Goal: Task Accomplishment & Management: Manage account settings

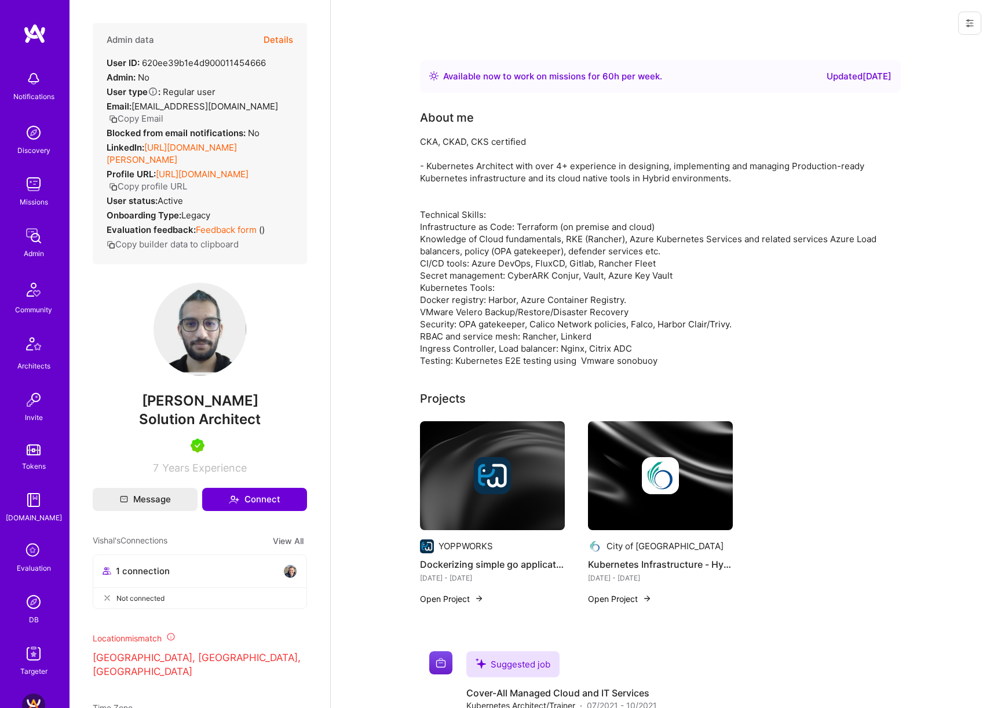
scroll to position [252, 0]
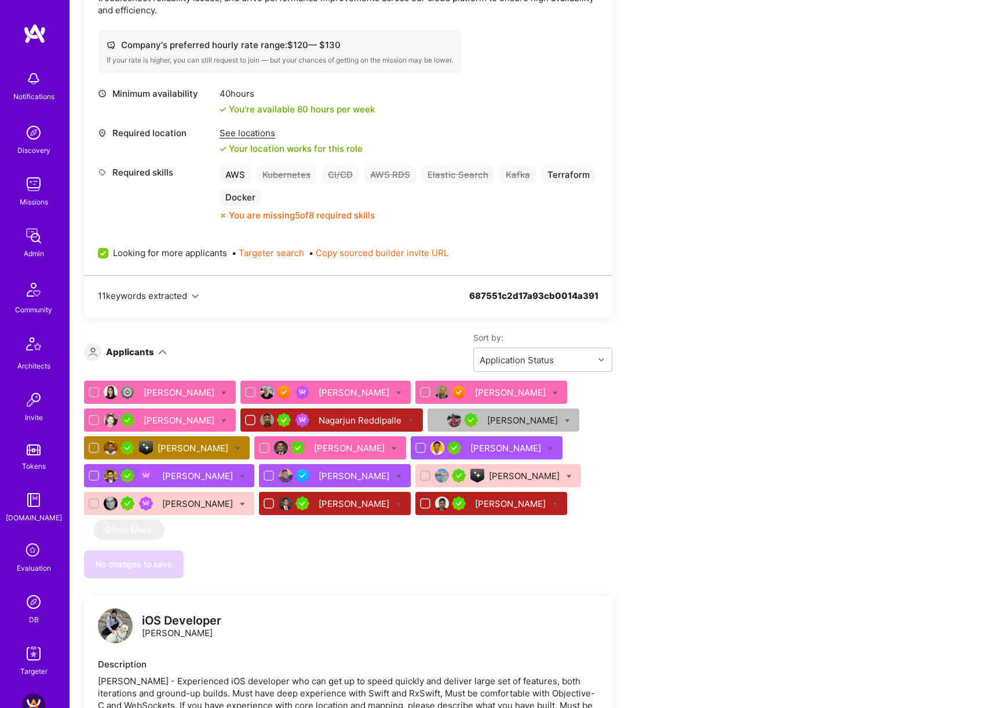
scroll to position [404, 0]
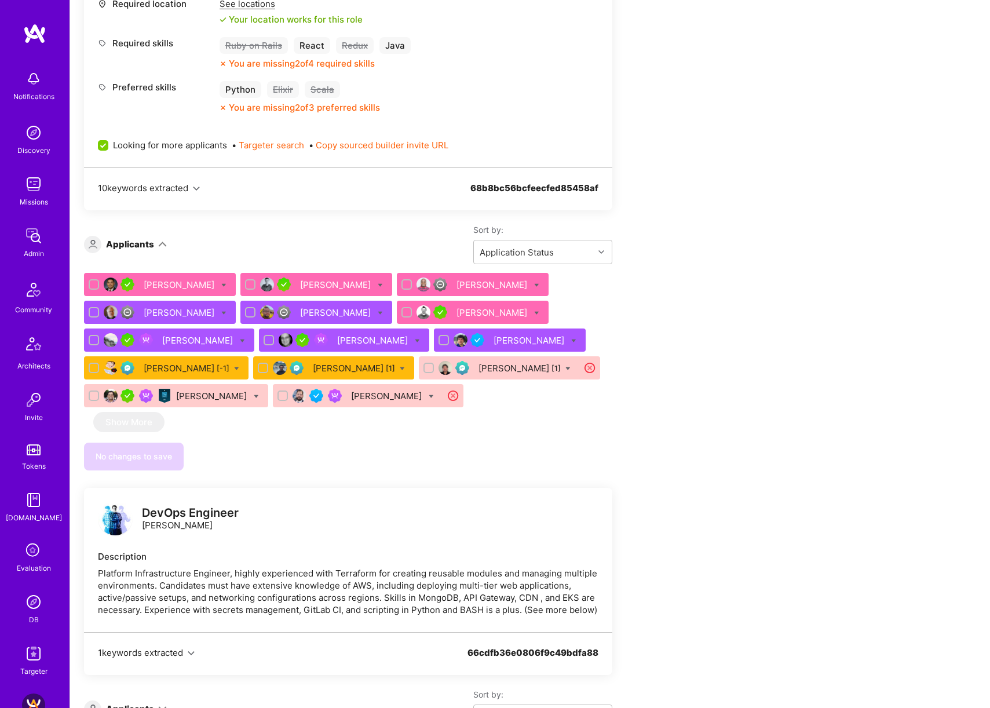
scroll to position [546, 0]
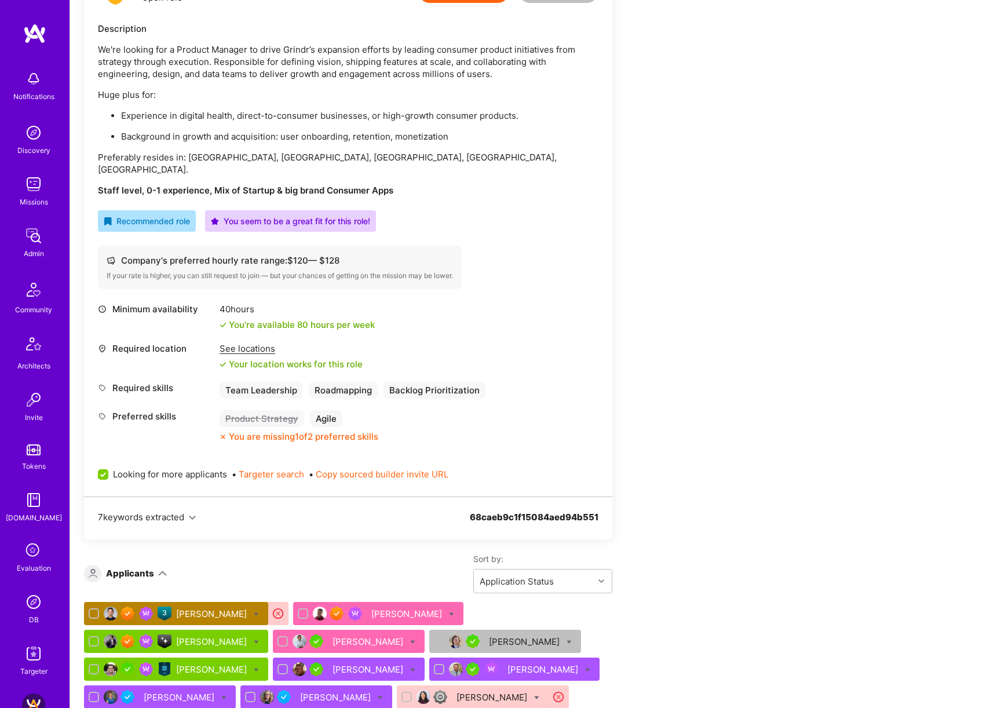
scroll to position [273, 0]
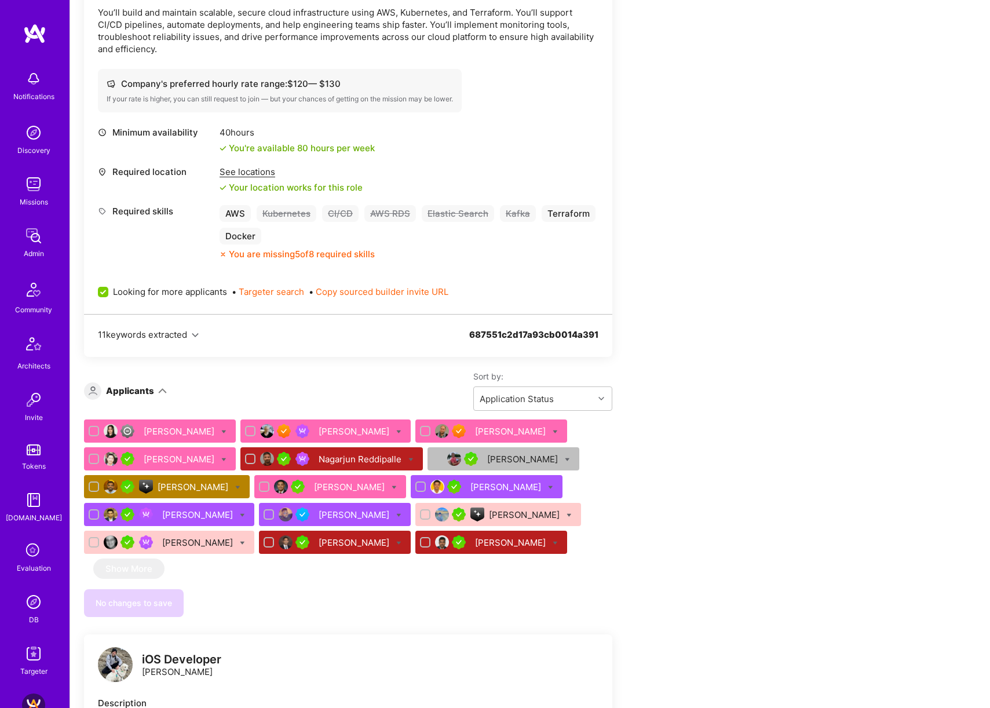
scroll to position [401, 0]
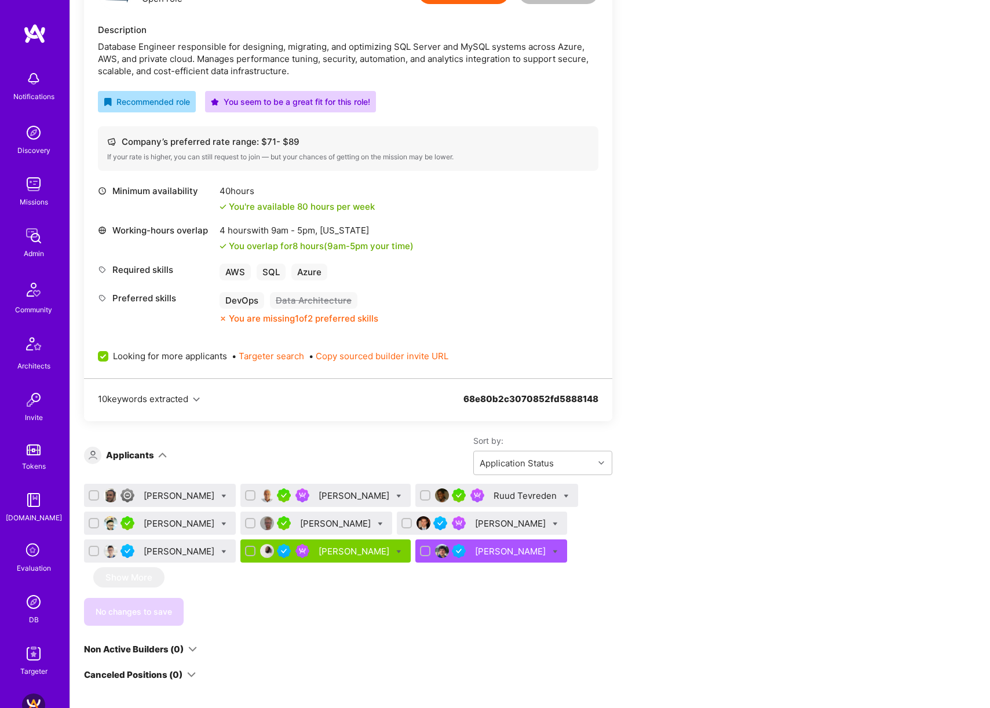
scroll to position [361, 0]
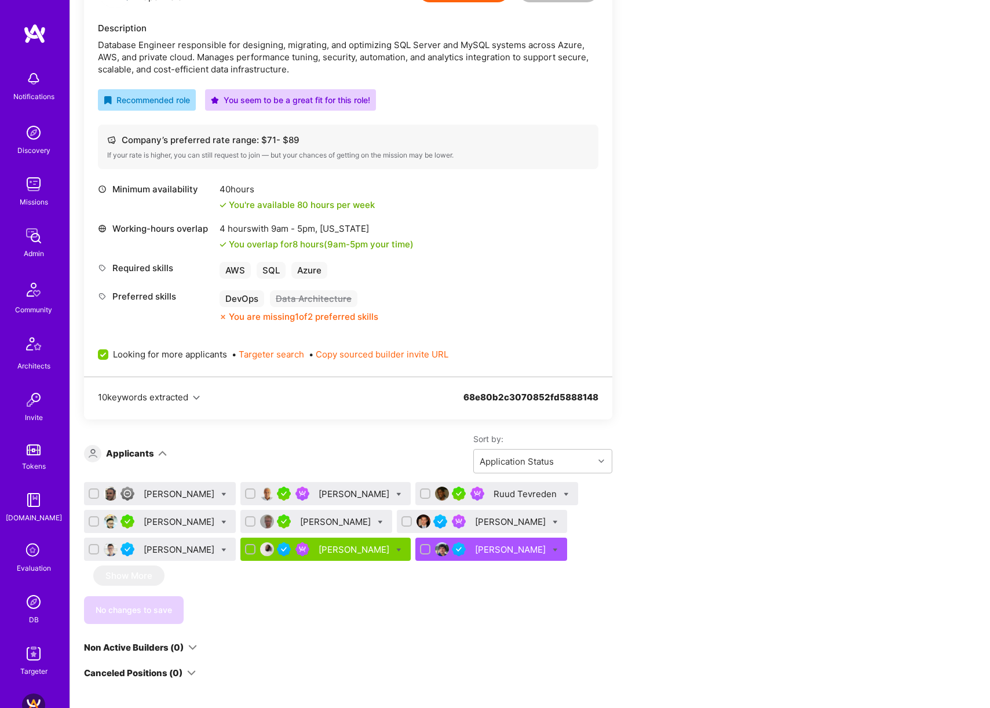
click at [178, 526] on div "Sanni Heruwala" at bounding box center [180, 521] width 73 height 12
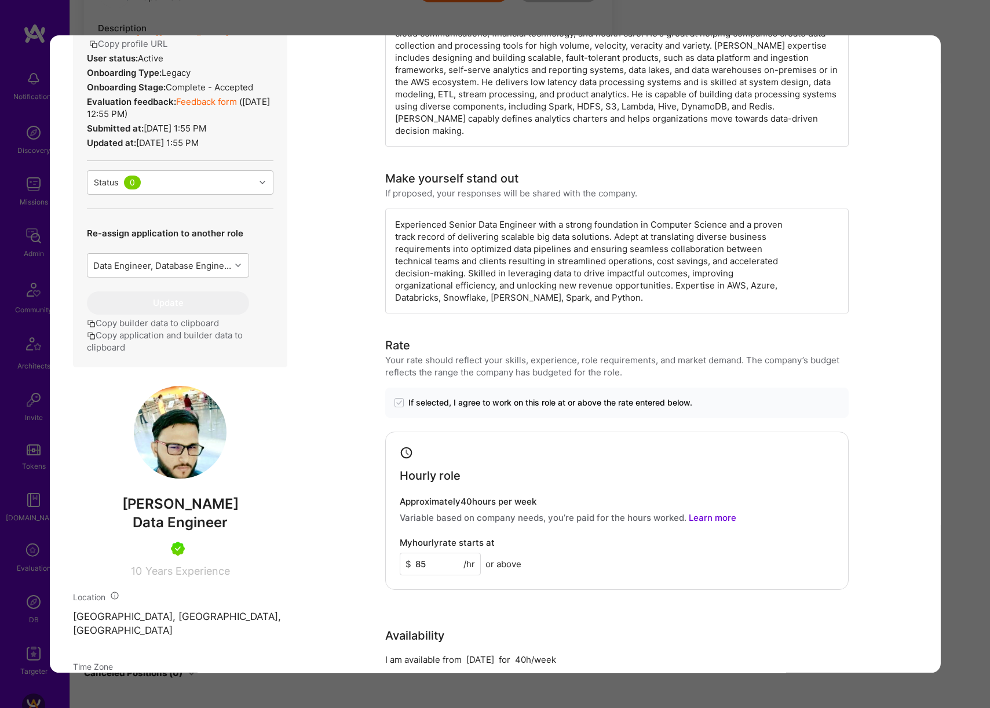
scroll to position [314, 0]
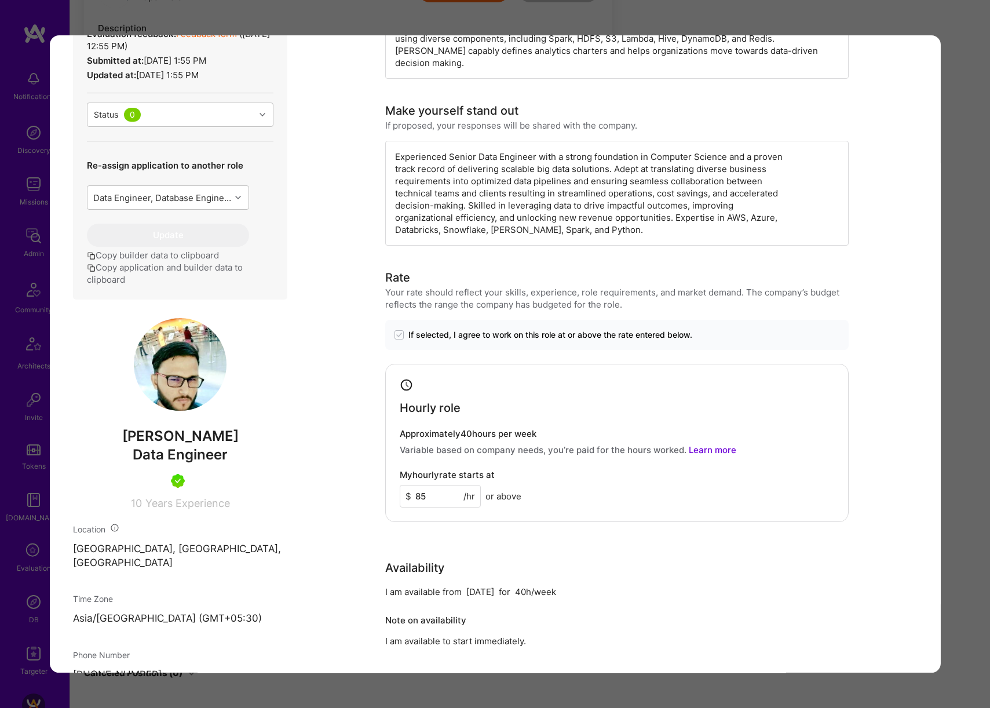
click at [985, 257] on div "Application 4 of 9 Evaluation scores Expertise level Very good Interpersonal sk…" at bounding box center [495, 354] width 990 height 708
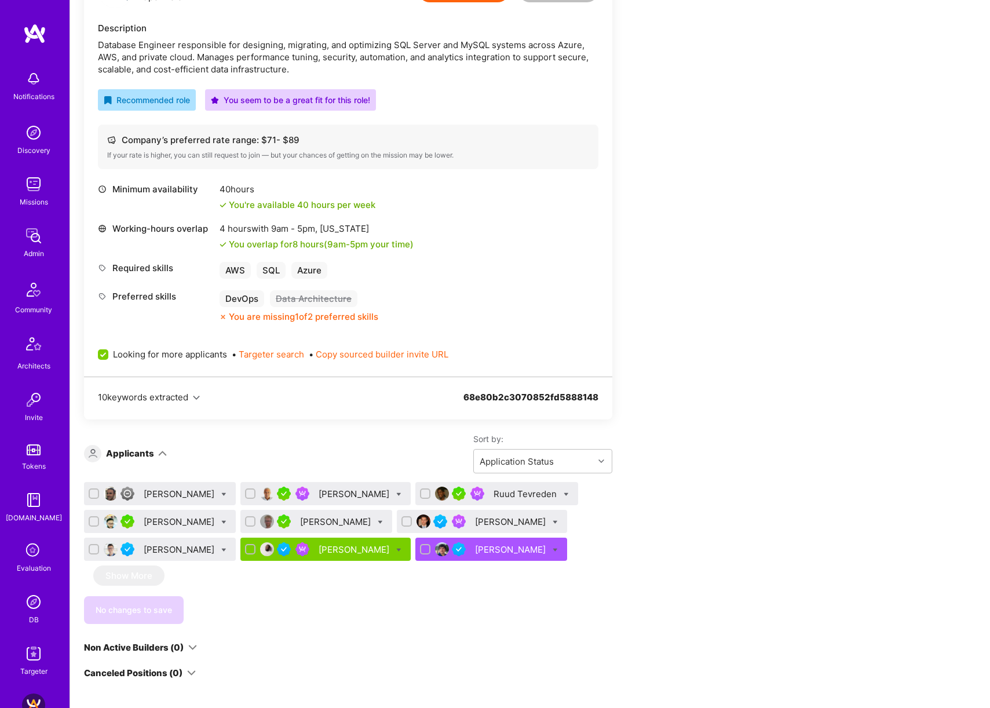
click at [509, 493] on div "Ruud Tevreden" at bounding box center [525, 494] width 65 height 12
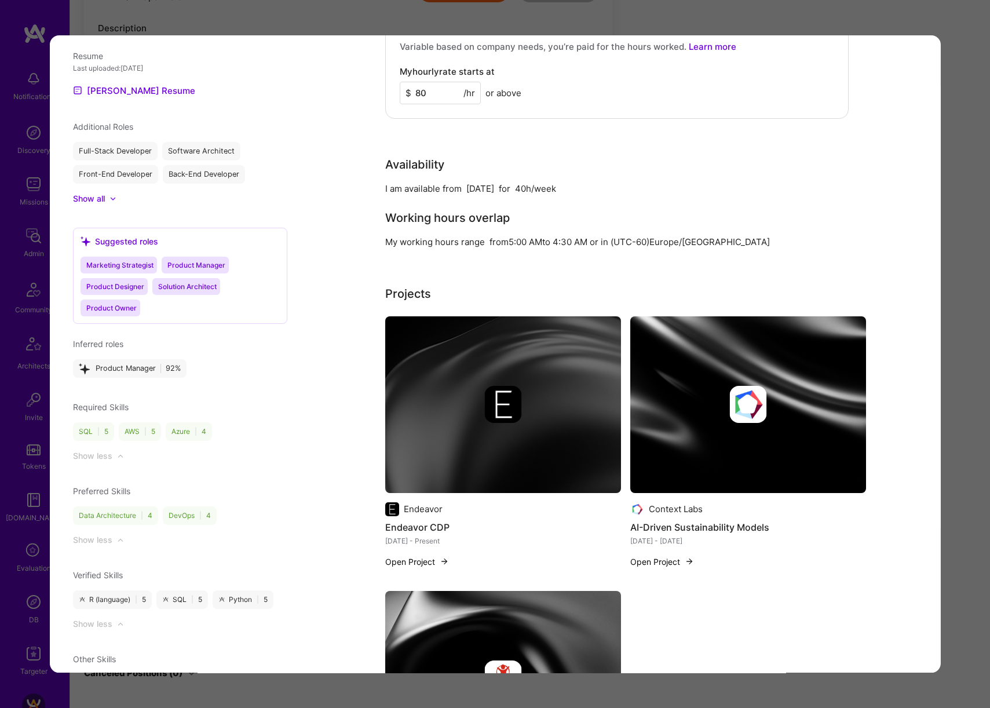
scroll to position [1442, 0]
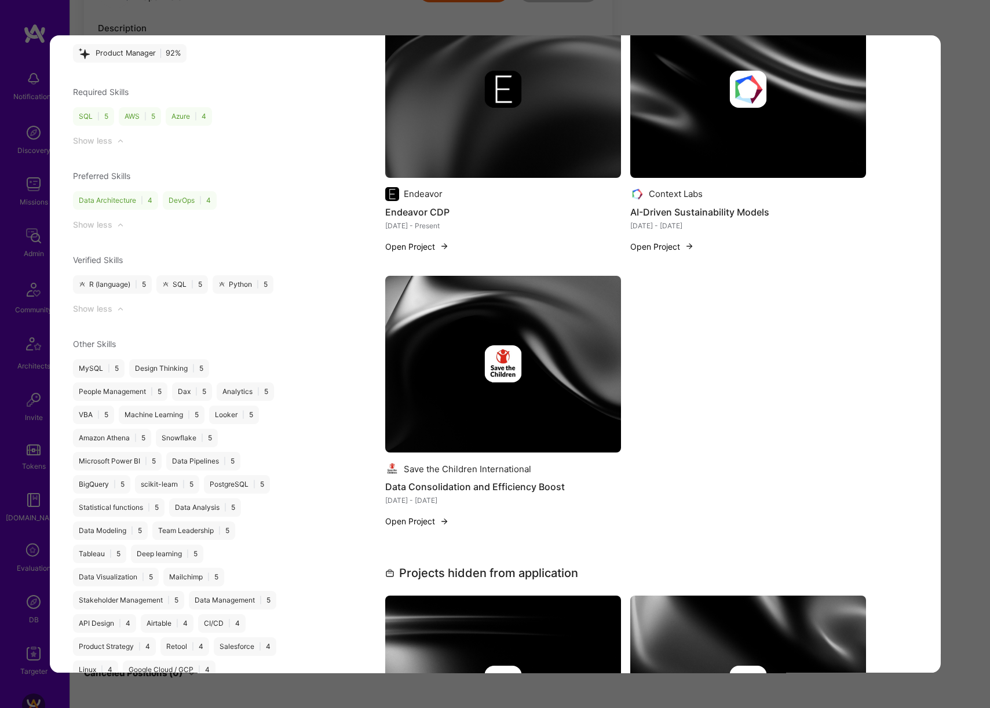
click at [971, 311] on div "Application 3 of 9 Builder Missing Requirements Required Location See locations…" at bounding box center [495, 354] width 990 height 708
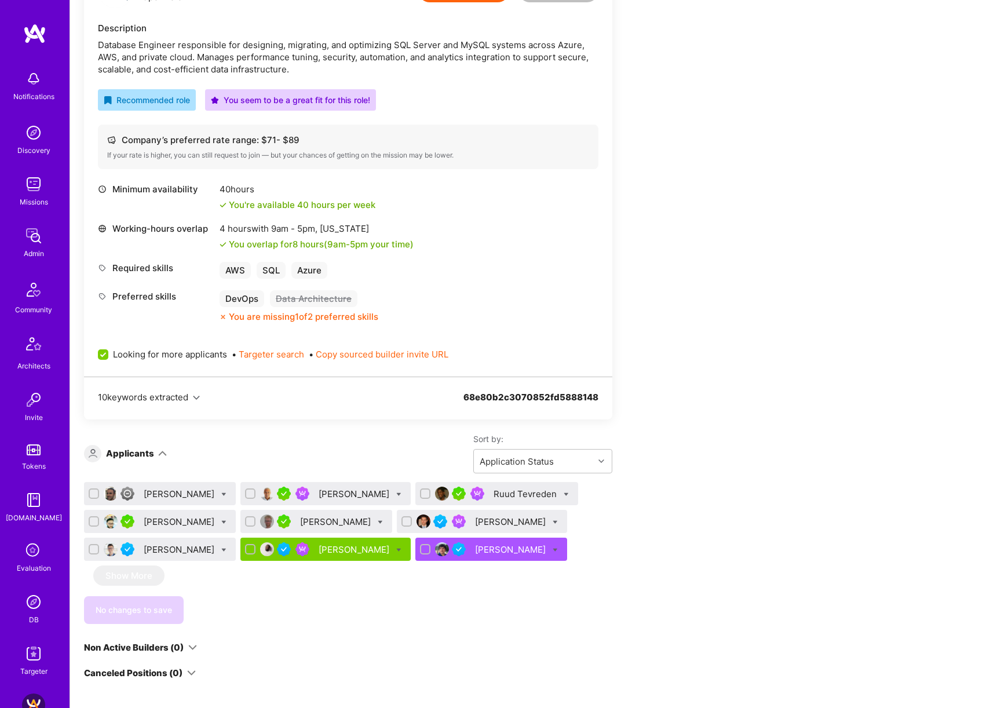
click at [564, 493] on icon at bounding box center [566, 494] width 5 height 5
checkbox input "true"
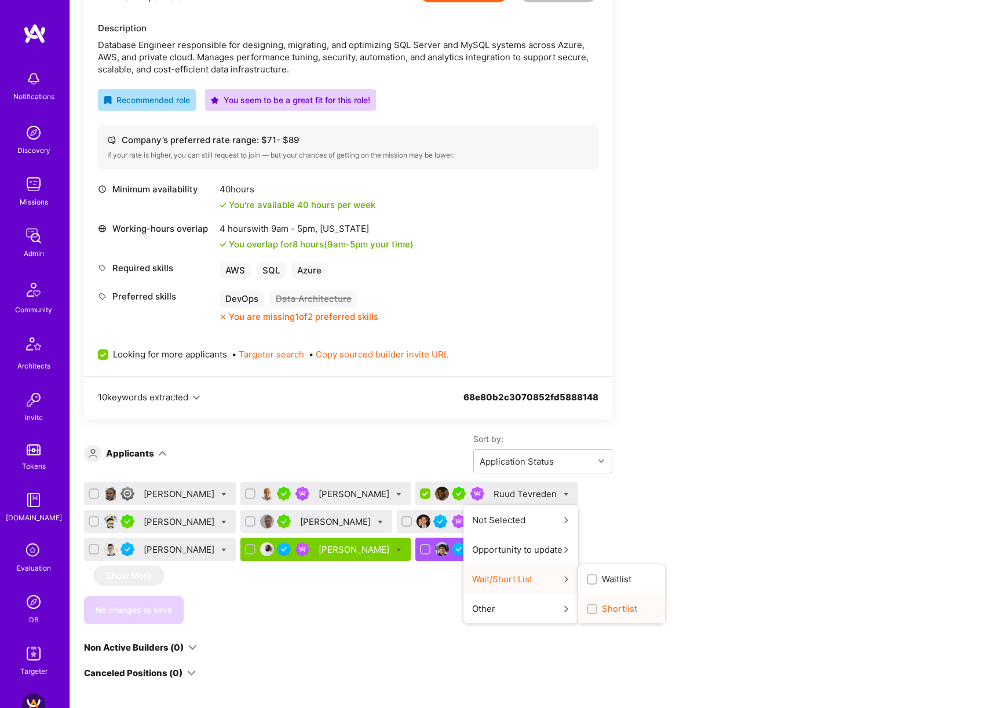
click at [602, 610] on span "Shortlist" at bounding box center [619, 608] width 35 height 12
click at [589, 610] on input "Shortlist" at bounding box center [593, 609] width 8 height 8
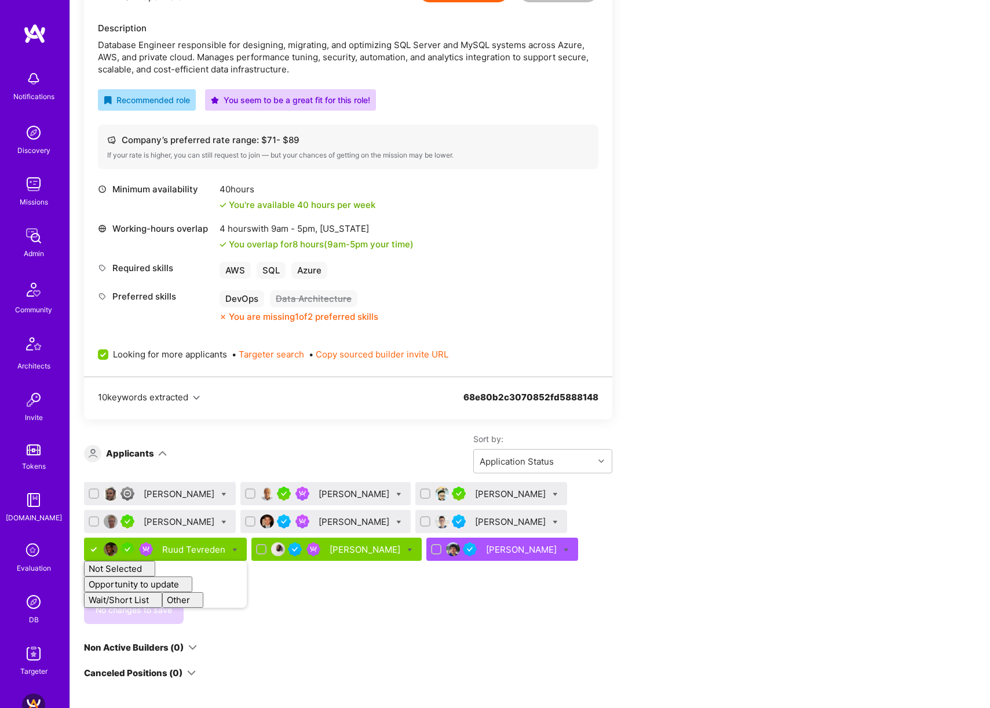
click at [775, 453] on div "Apply for a Mission Role We’re actively looking for builders. This is the best …" at bounding box center [431, 628] width 695 height 1449
checkbox input "false"
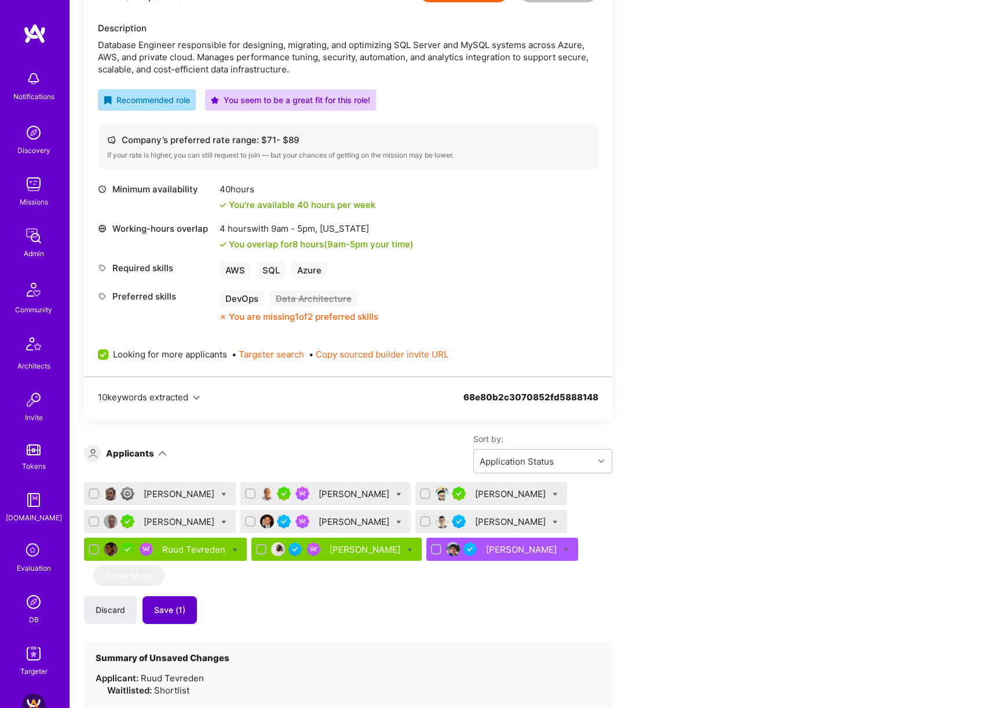
click at [181, 624] on button "Save (1)" at bounding box center [169, 610] width 54 height 28
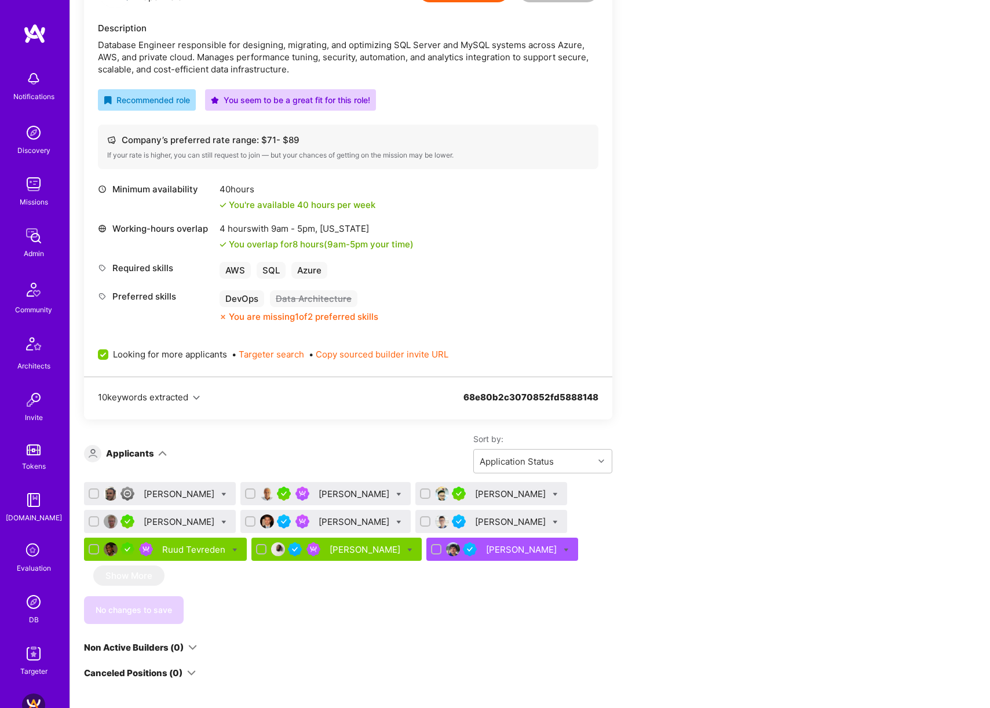
click at [96, 493] on input "checkbox" at bounding box center [95, 494] width 8 height 8
checkbox input "true"
click at [247, 492] on input "checkbox" at bounding box center [251, 494] width 8 height 8
checkbox input "true"
click at [221, 493] on icon at bounding box center [223, 494] width 5 height 5
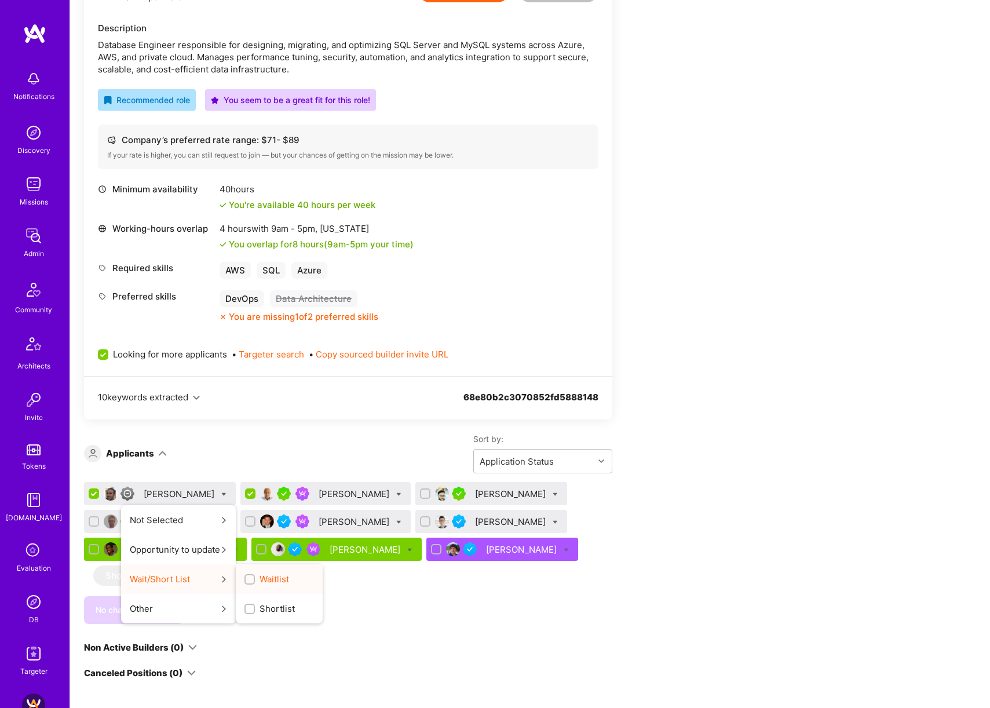
click at [247, 578] on input "Waitlist" at bounding box center [251, 580] width 8 height 8
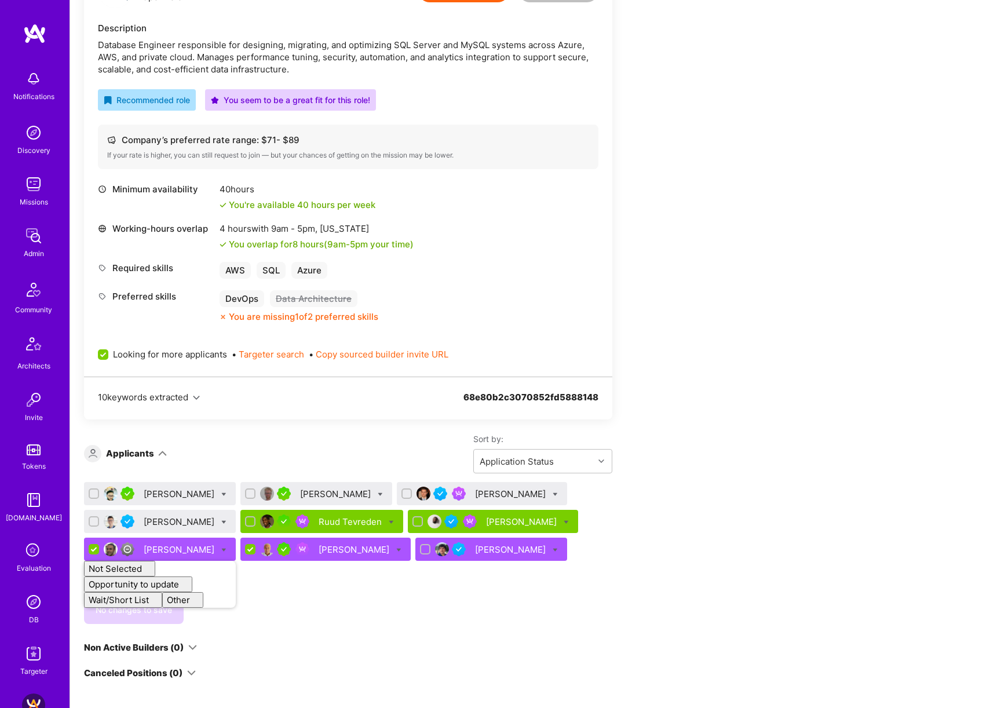
checkbox input "false"
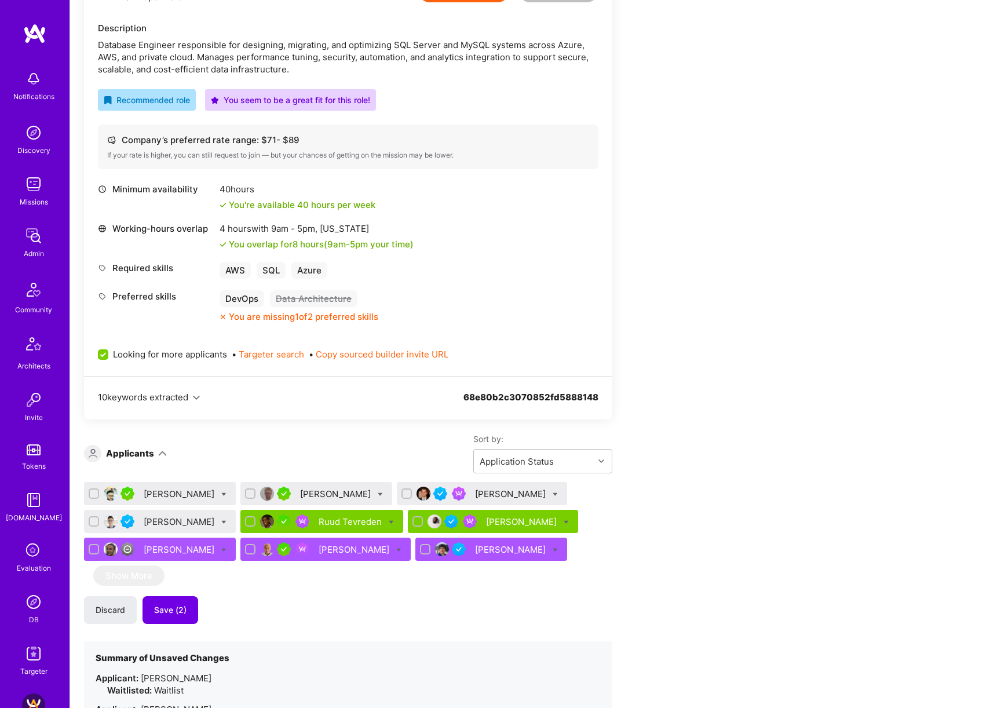
click at [610, 565] on div "Sanni Heruwala Gerrit Egnew Ivan Friscic Paweł Szydziak Ruud Tevreden Abdulhake…" at bounding box center [348, 523] width 528 height 83
click at [486, 528] on div "Abdulhakeem Omotolani Yaqoob" at bounding box center [522, 521] width 73 height 12
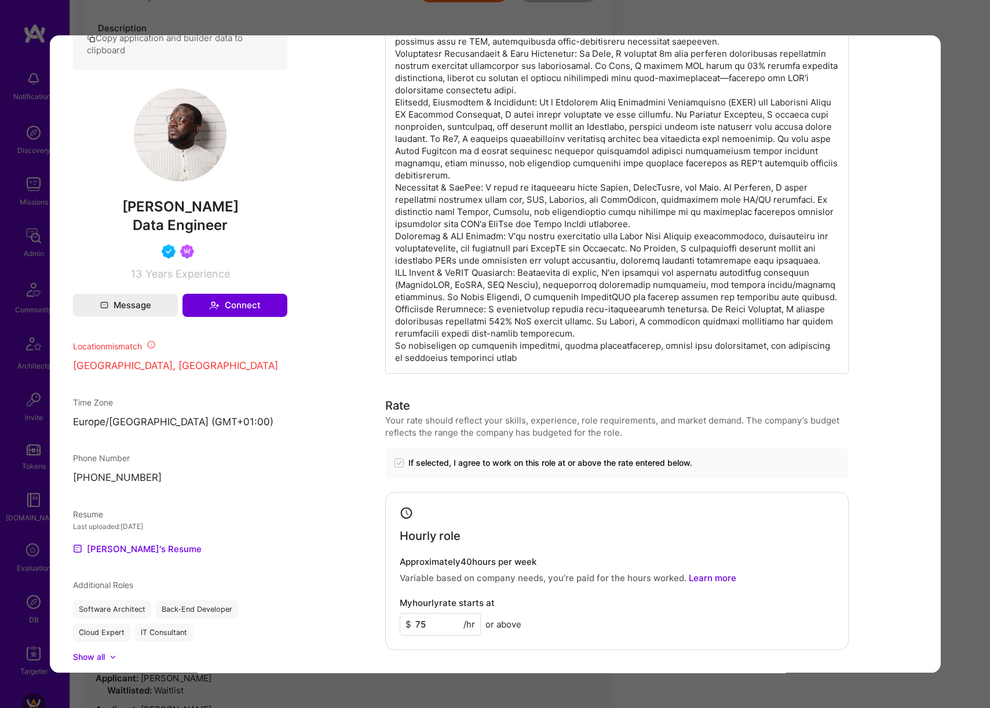
scroll to position [732, 0]
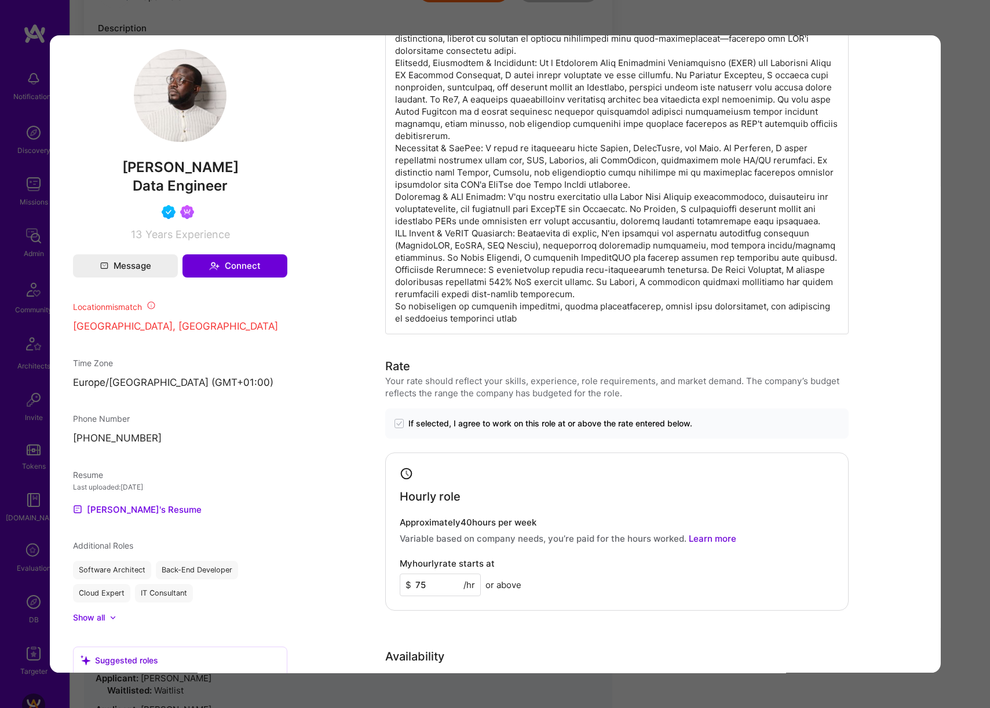
click at [980, 338] on div "Application 6 of 9 Builder Missing Requirements Required Location See locations…" at bounding box center [495, 354] width 990 height 708
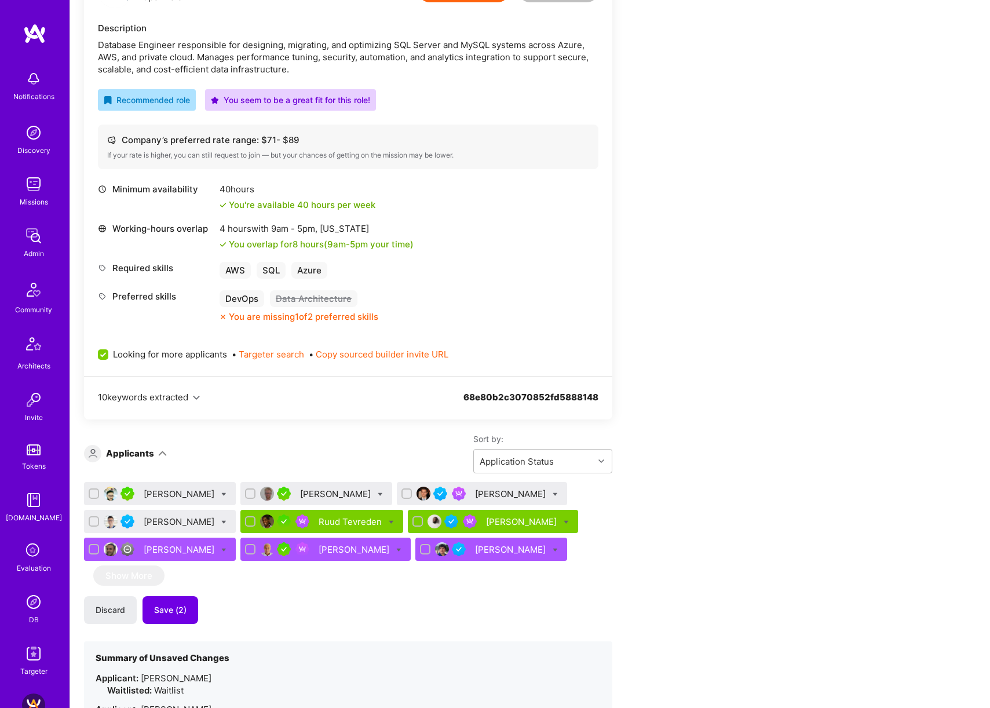
click at [217, 547] on div "Nate Eliraz" at bounding box center [180, 549] width 73 height 12
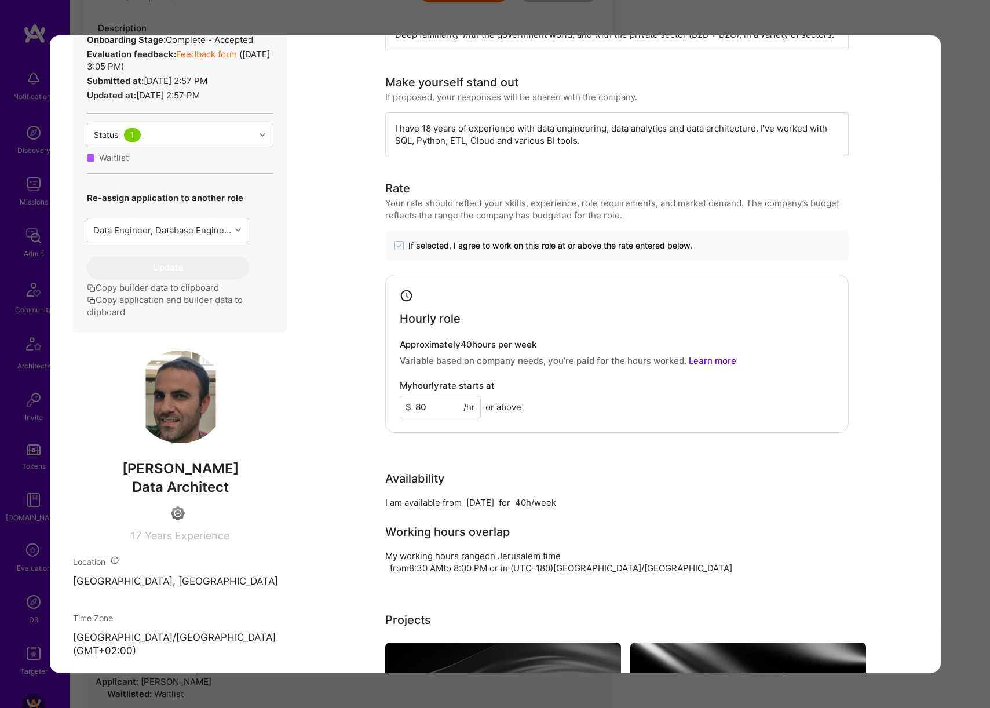
scroll to position [322, 0]
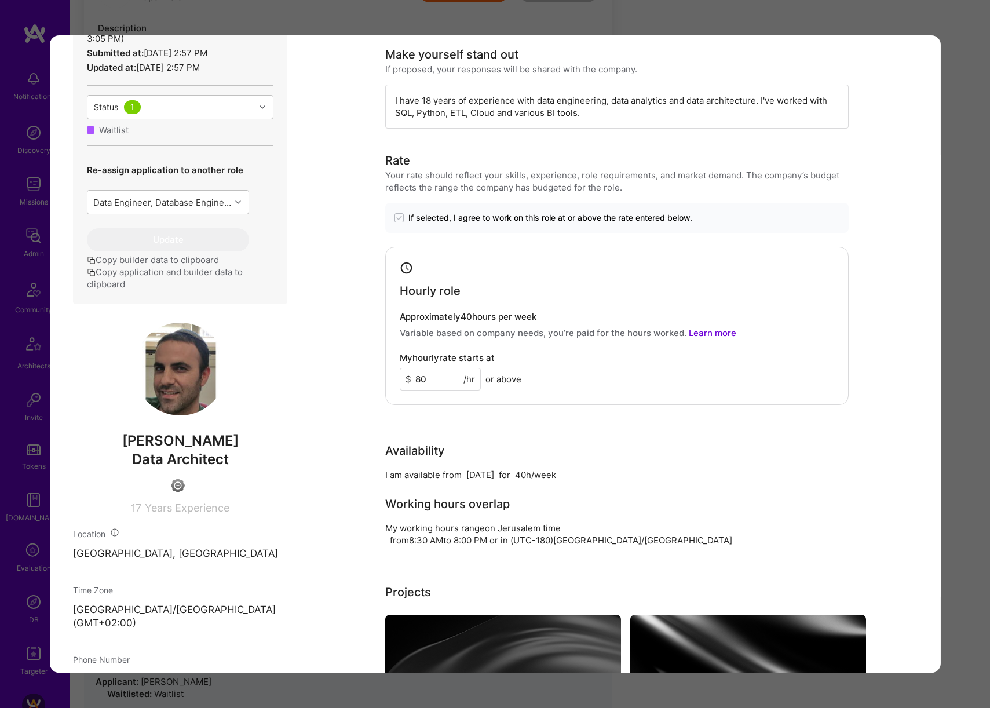
click at [975, 341] on div "Application 7 of 9 Evaluation scores Expertise level Good Interpersonal skills …" at bounding box center [495, 354] width 990 height 708
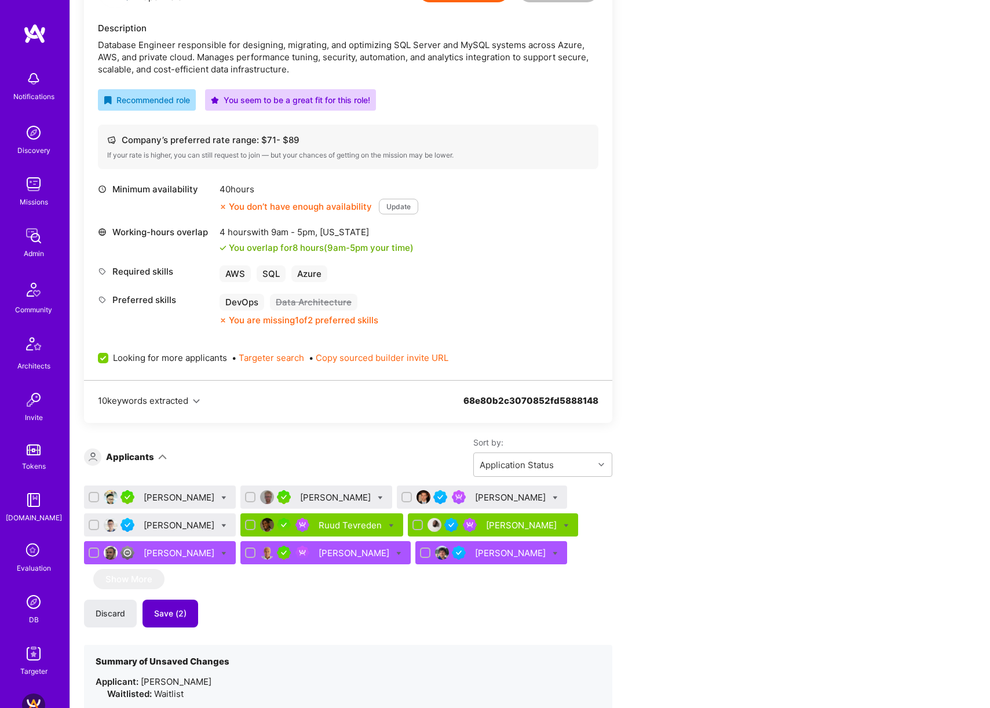
click at [175, 619] on span "Save (2)" at bounding box center [170, 614] width 32 height 12
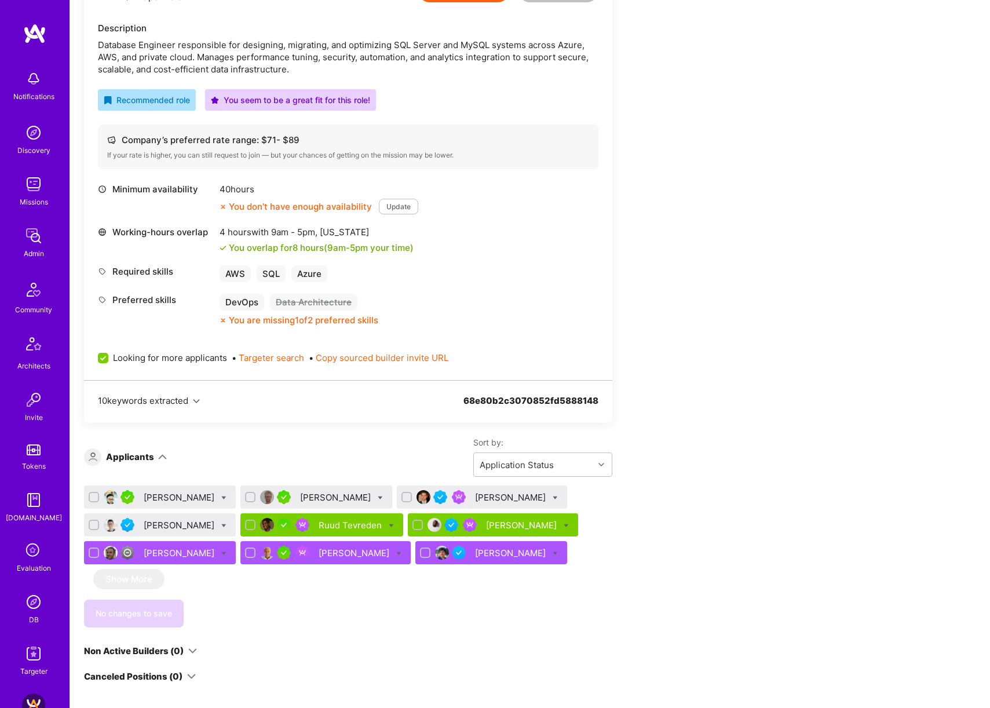
click at [221, 498] on icon at bounding box center [223, 497] width 5 height 5
checkbox input "true"
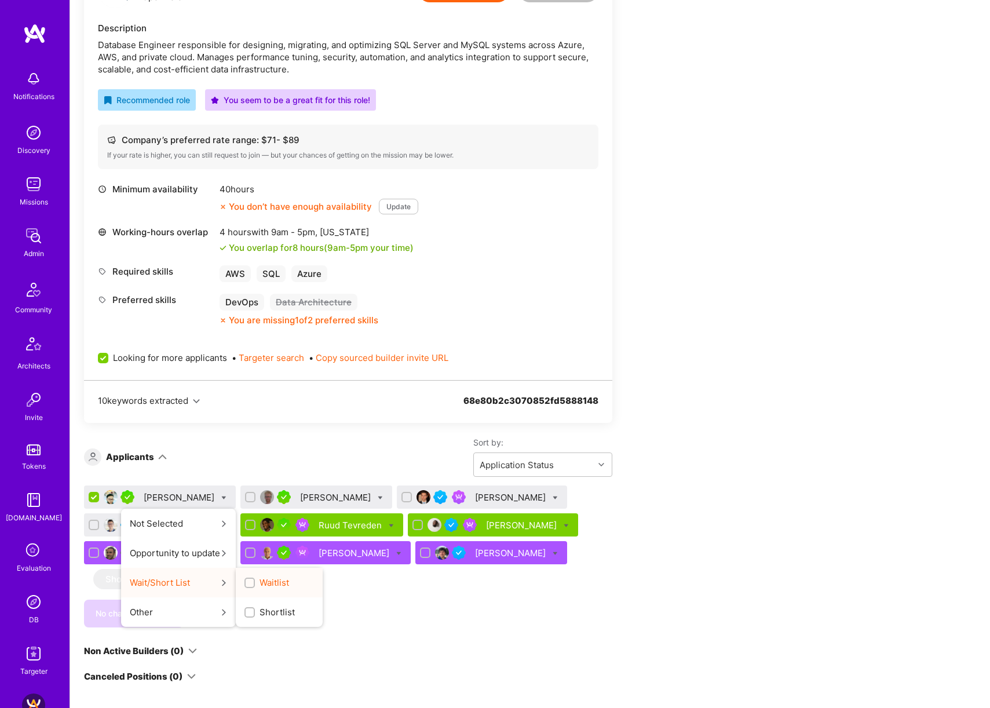
click at [265, 581] on span "Waitlist" at bounding box center [274, 582] width 30 height 12
click at [255, 581] on input "Waitlist" at bounding box center [251, 583] width 8 height 8
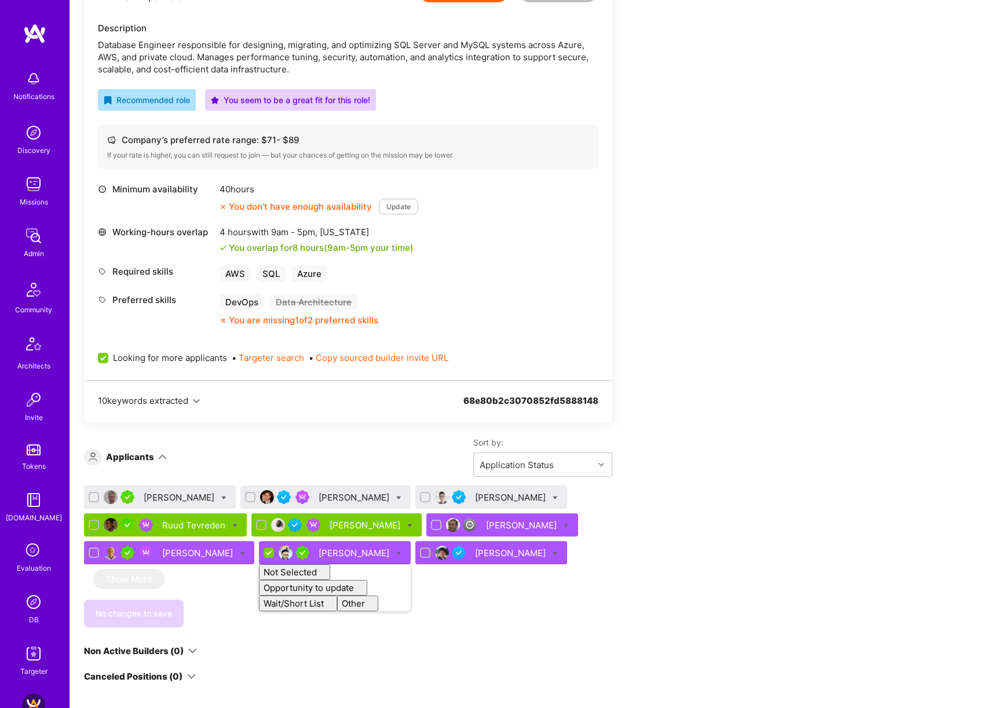
checkbox input "false"
click at [699, 504] on div "Apply for a Mission Role We’re actively looking for builders. This is the best …" at bounding box center [431, 630] width 695 height 1453
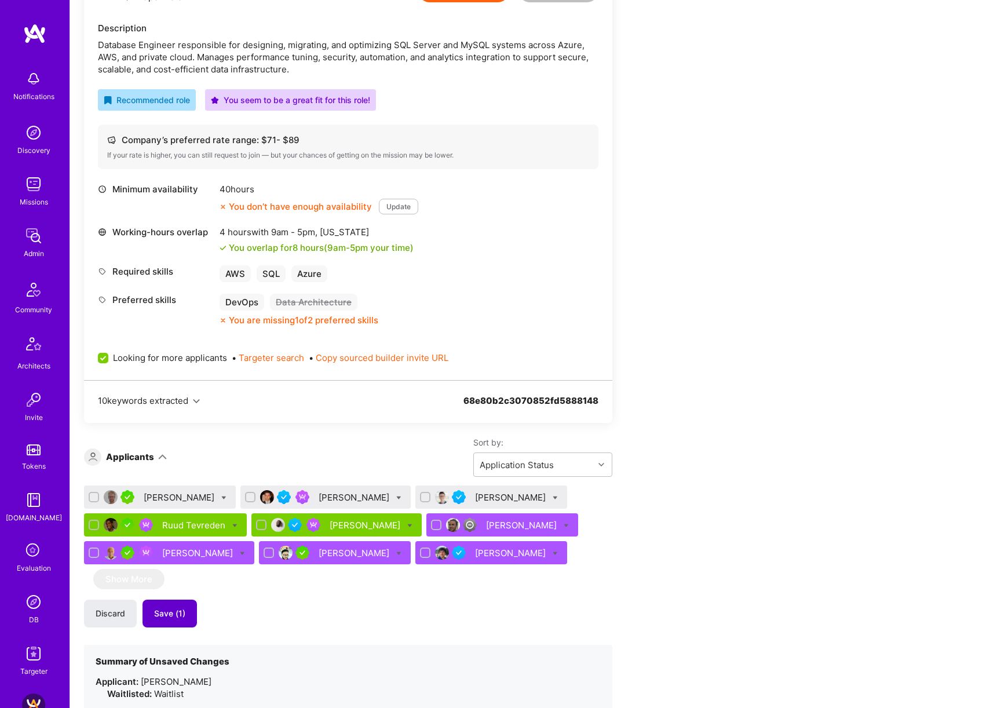
click at [166, 619] on span "Save (1)" at bounding box center [169, 614] width 31 height 12
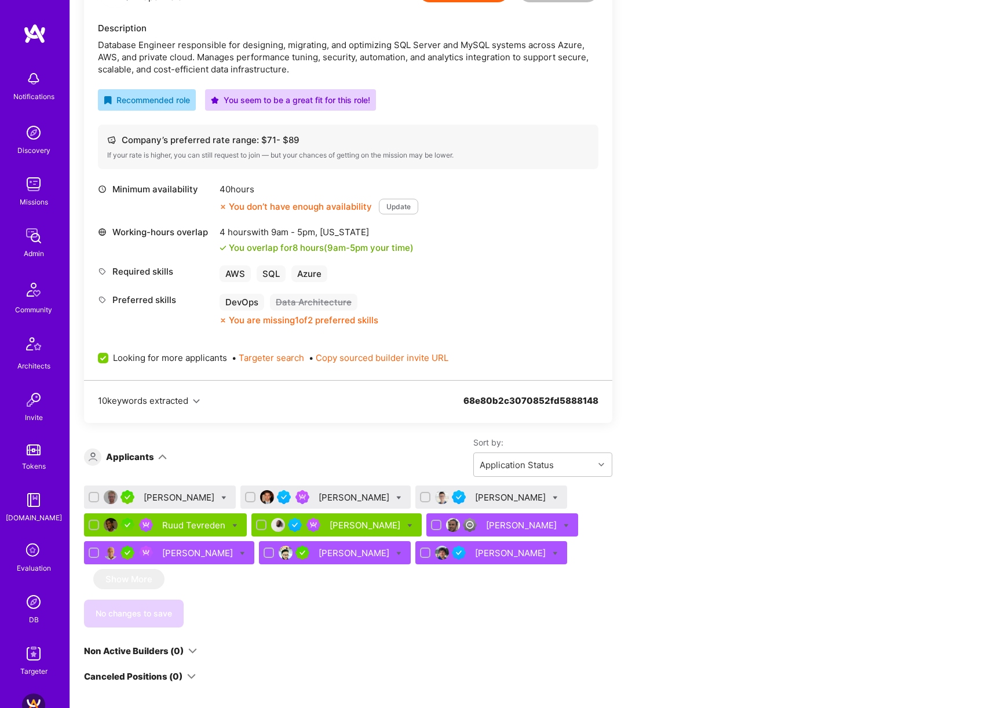
click at [159, 499] on div "Gerrit Egnew" at bounding box center [180, 497] width 73 height 12
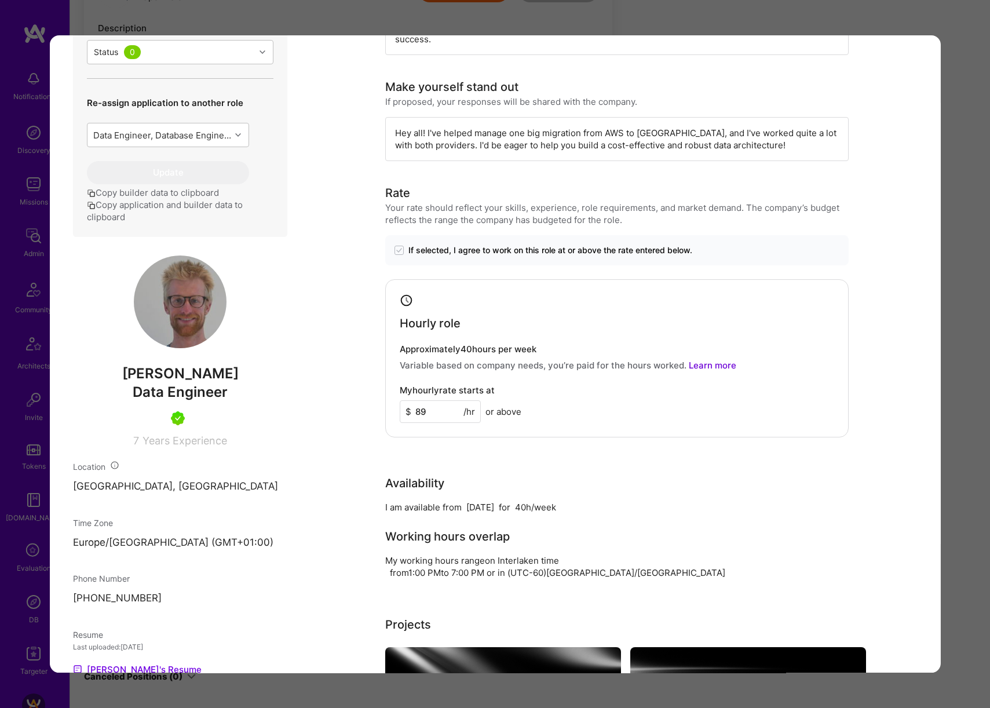
scroll to position [371, 0]
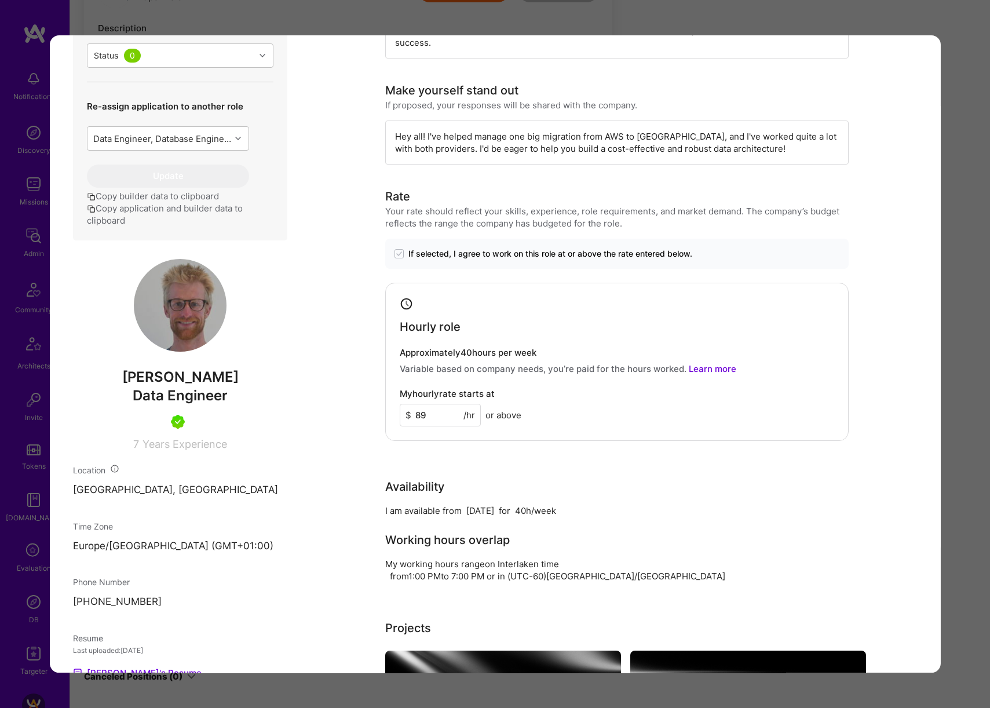
click at [972, 414] on div "Application 1 of 9 Evaluation scores Expertise level Very good Interpersonal sk…" at bounding box center [495, 354] width 990 height 708
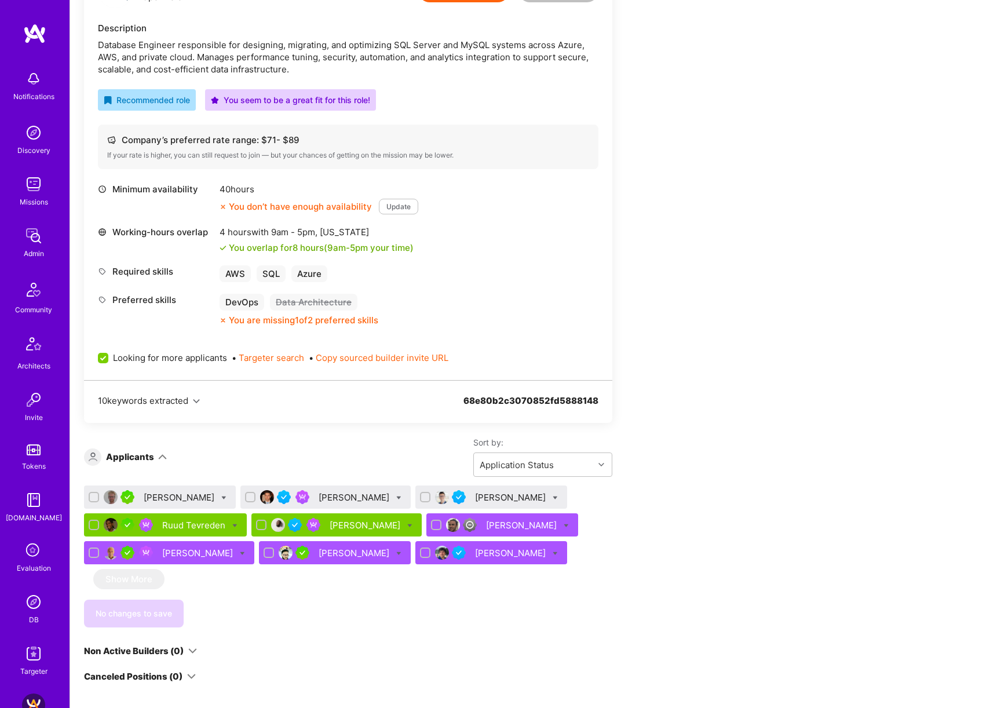
click at [221, 495] on icon at bounding box center [223, 497] width 5 height 5
checkbox input "true"
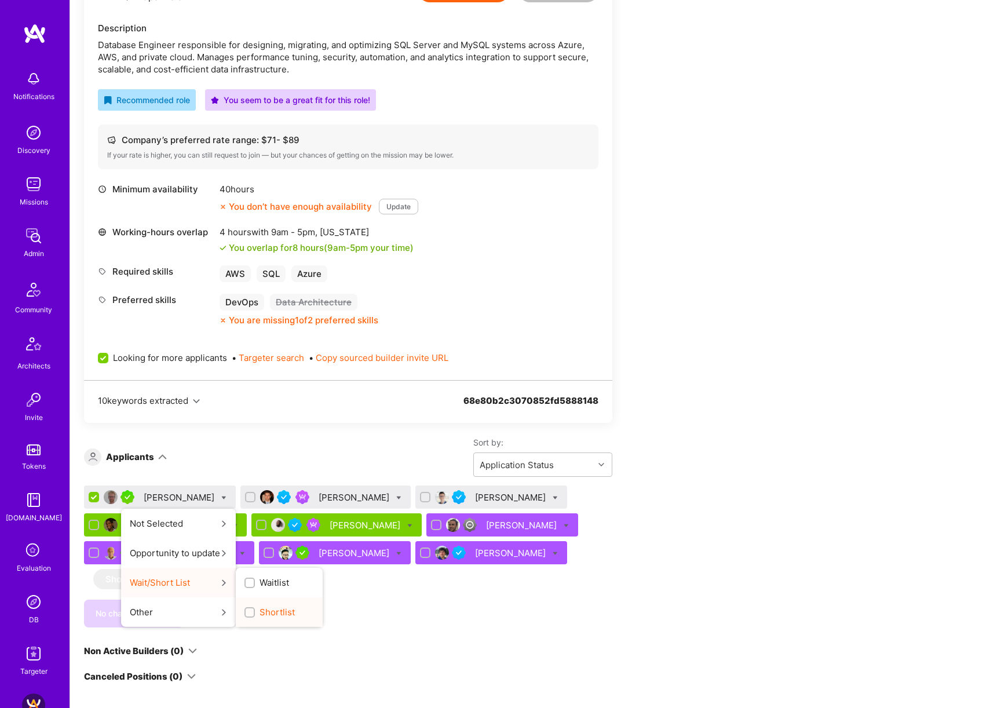
click at [259, 608] on span "Shortlist" at bounding box center [276, 612] width 35 height 12
click at [247, 609] on input "Shortlist" at bounding box center [251, 613] width 8 height 8
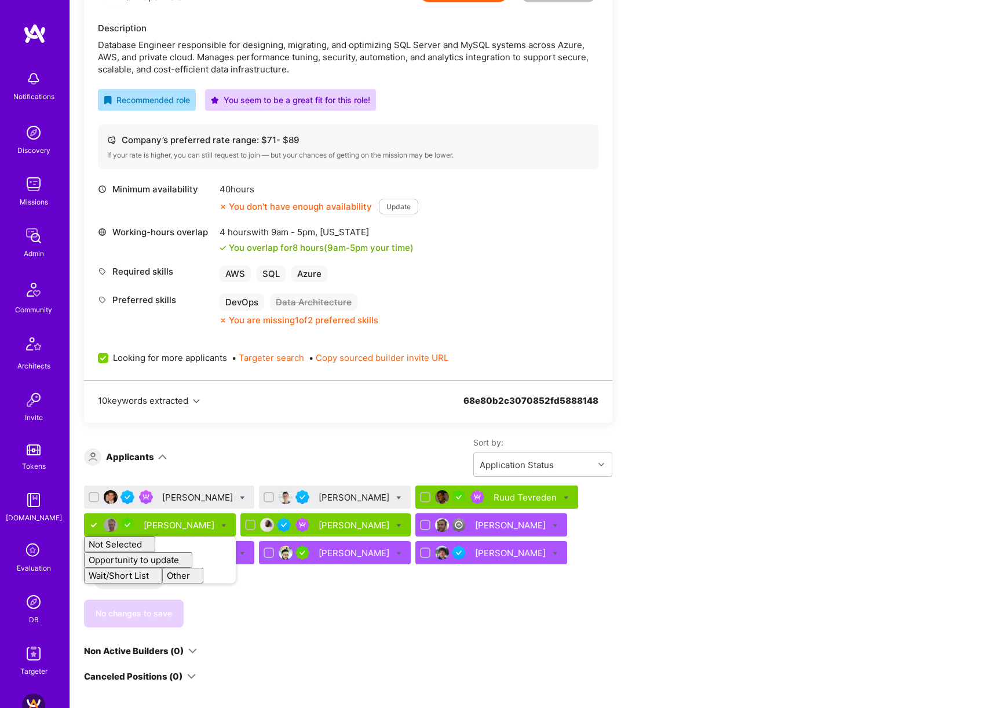
checkbox input "false"
click at [676, 470] on div "Apply for a Mission Role We’re actively looking for builders. This is the best …" at bounding box center [431, 630] width 695 height 1453
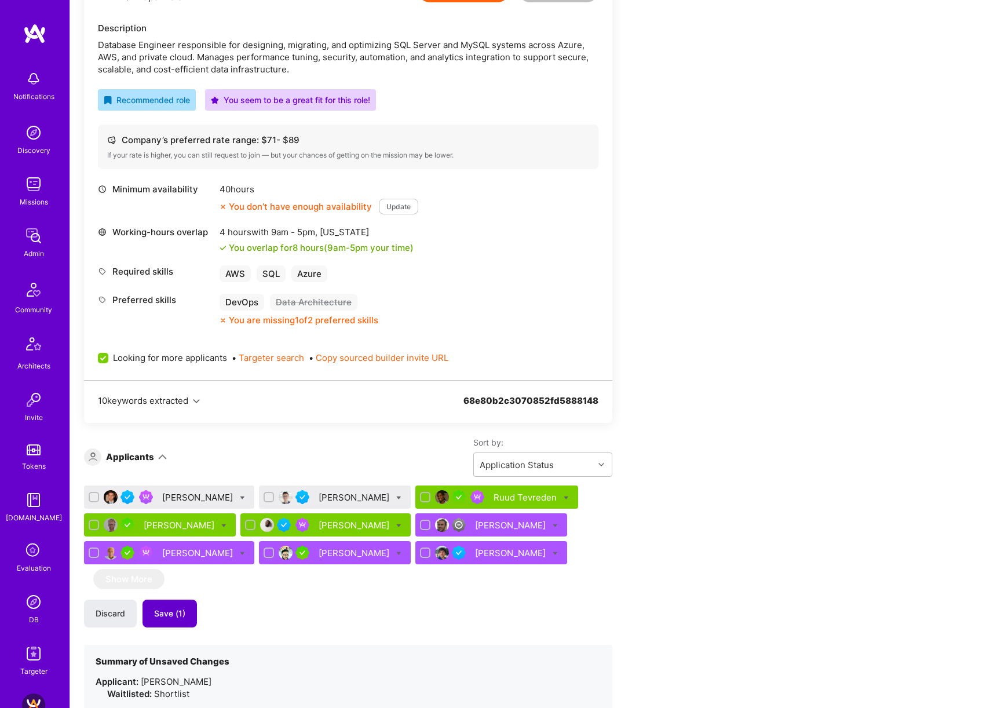
click at [167, 621] on button "Save (1)" at bounding box center [169, 613] width 54 height 28
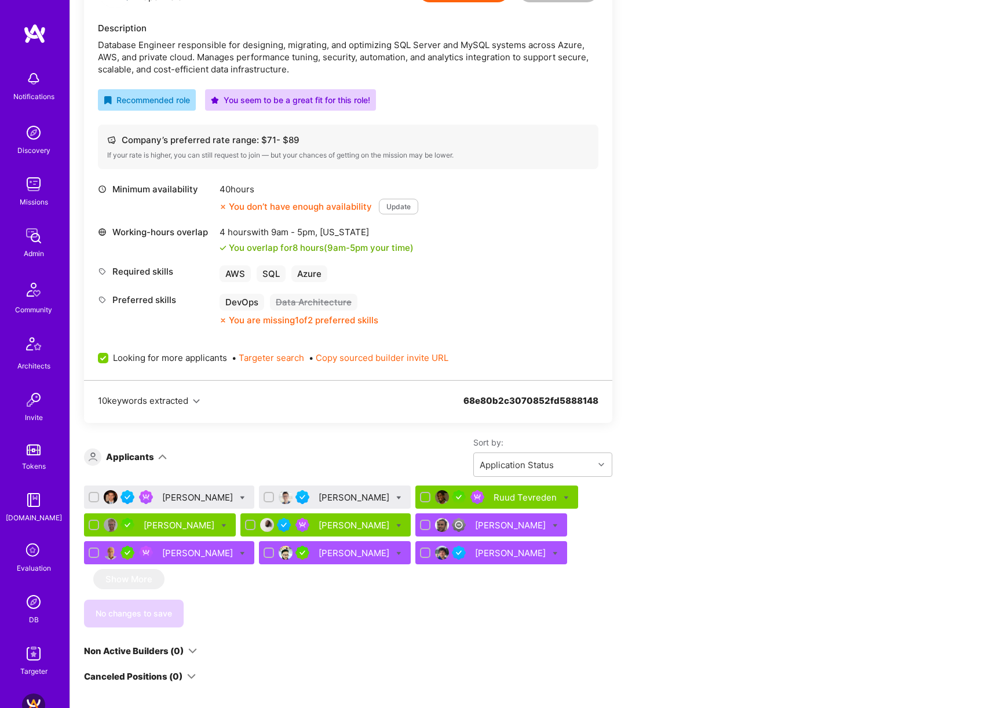
click at [174, 508] on div "Ivan Friscic" at bounding box center [169, 496] width 170 height 23
click at [170, 501] on div "Ivan Friscic" at bounding box center [198, 497] width 73 height 12
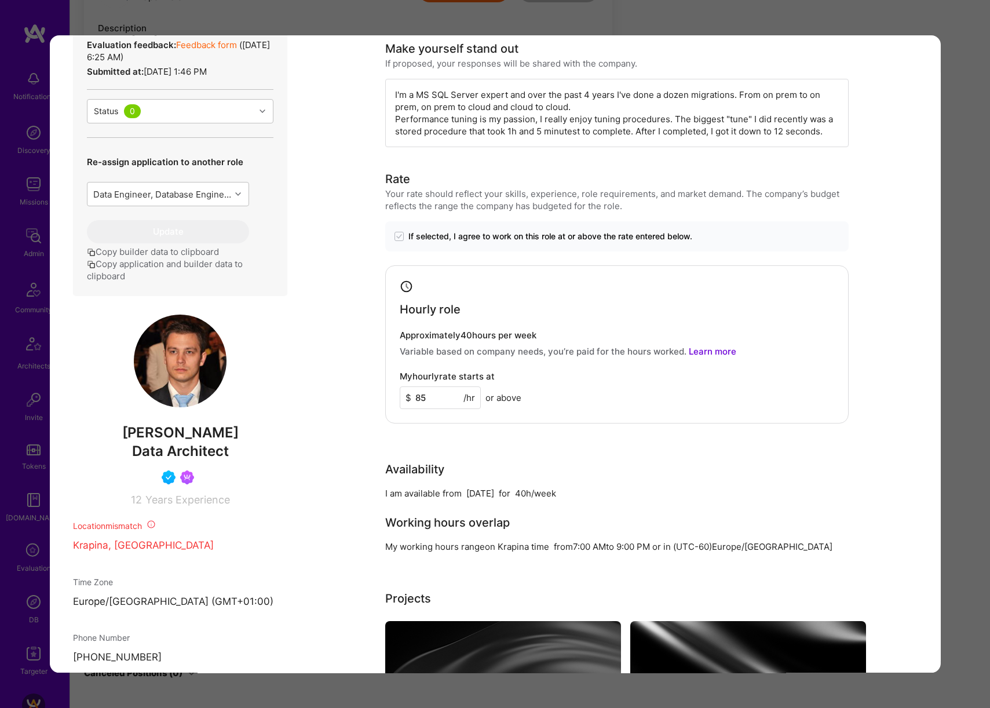
scroll to position [802, 0]
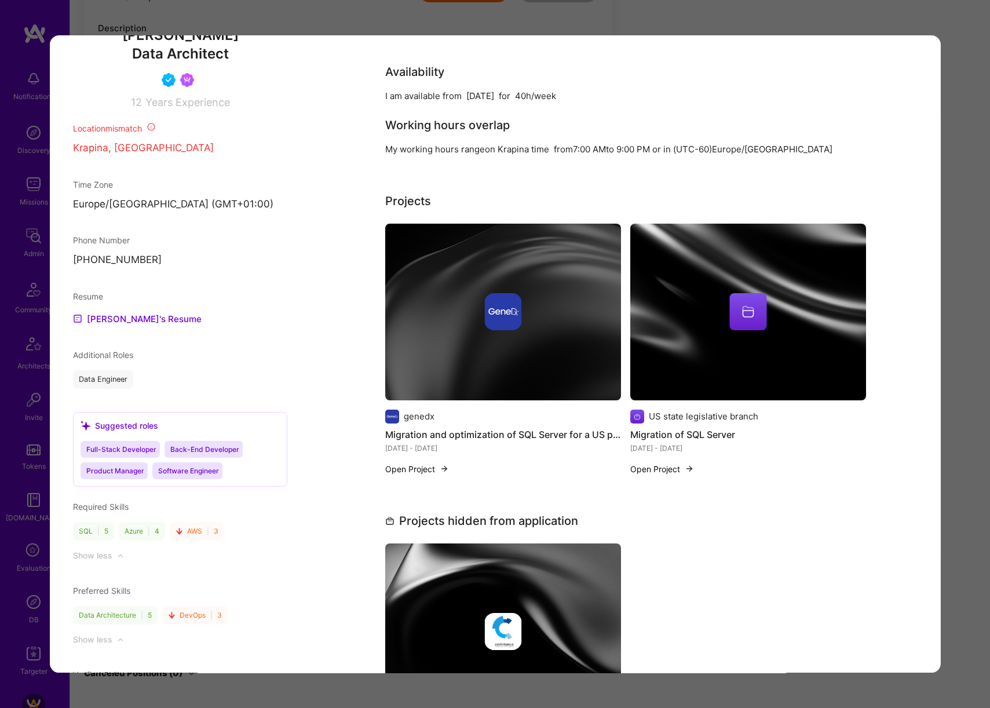
click at [962, 326] on div "Application 1 of 9 Builder Missing Requirements Required Location See locations…" at bounding box center [495, 354] width 990 height 708
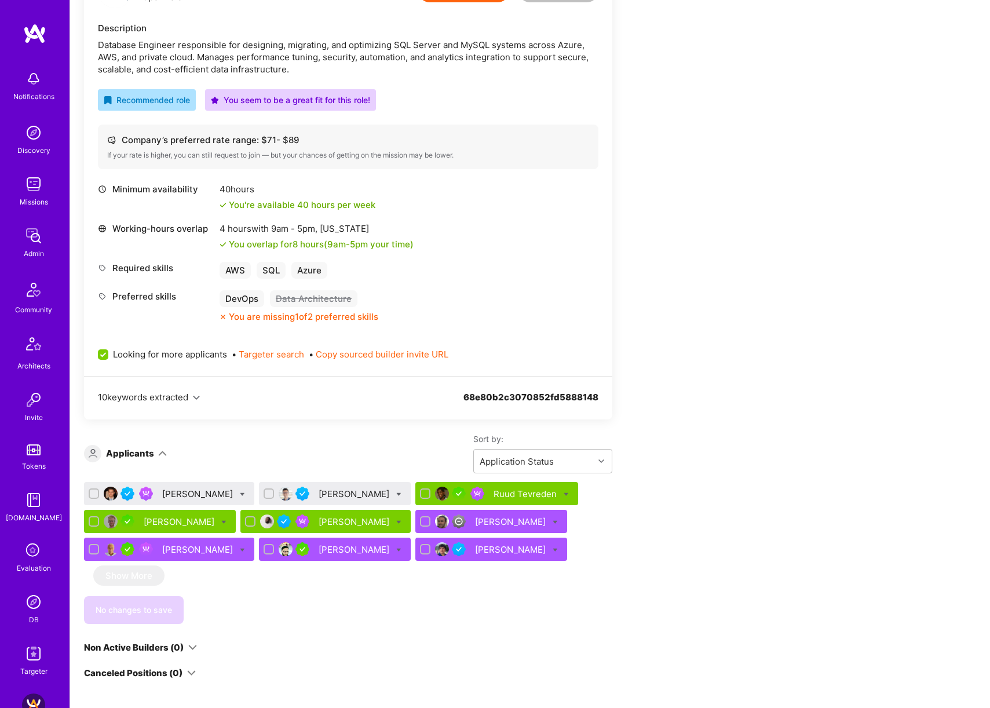
click at [344, 492] on div "Paweł Szydziak" at bounding box center [355, 494] width 73 height 12
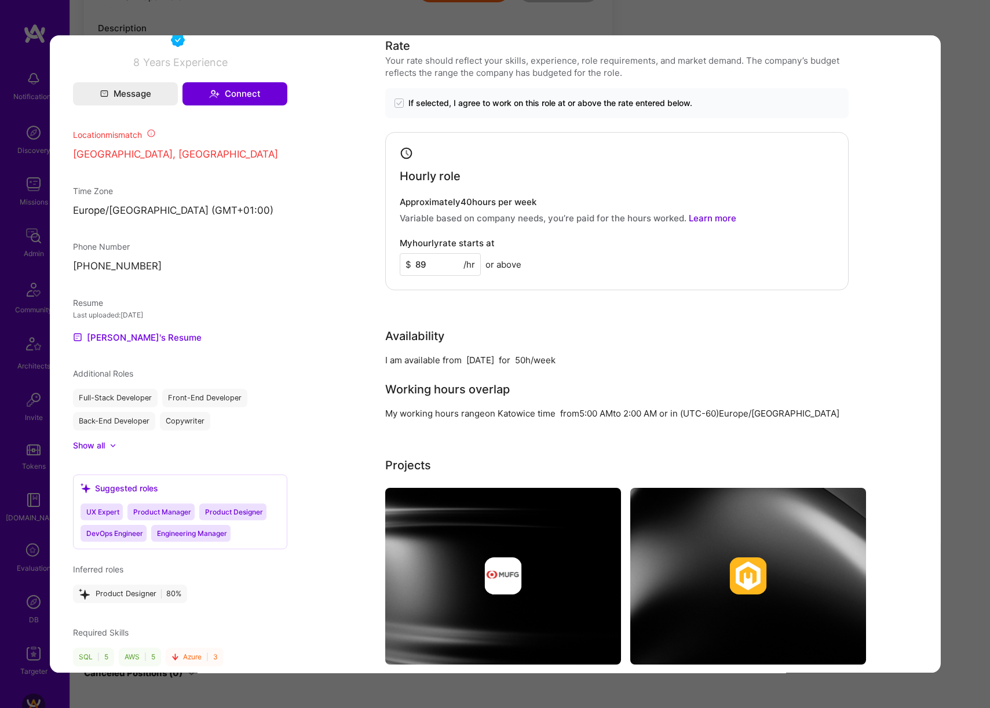
scroll to position [837, 0]
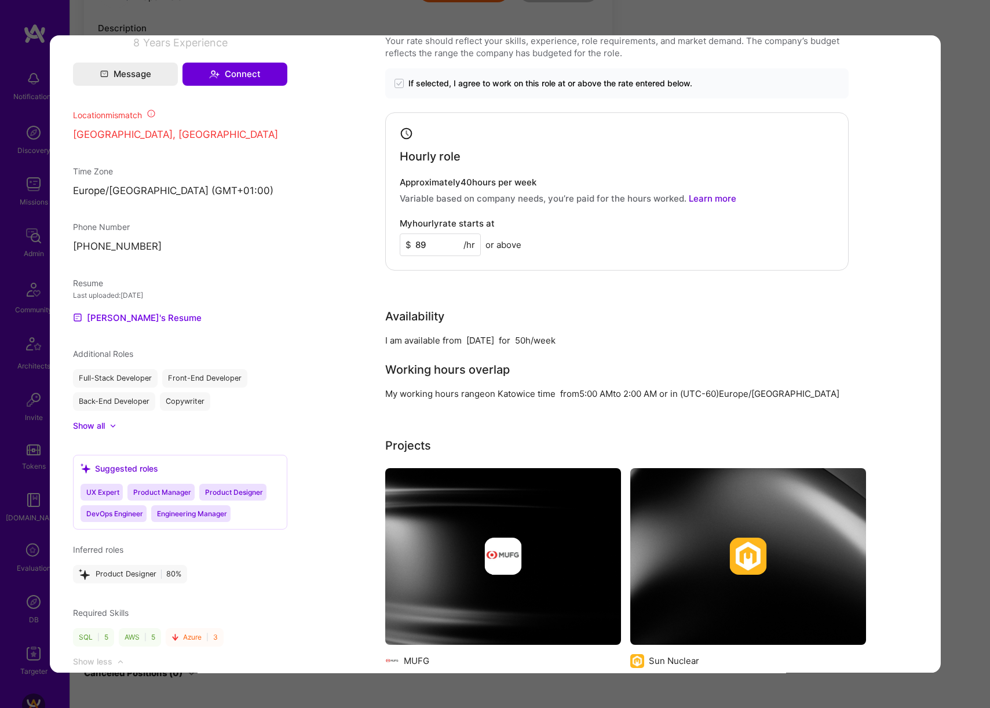
click at [951, 310] on div "Application 2 of 9 Builder Missing Requirements Required Location See locations…" at bounding box center [495, 354] width 990 height 708
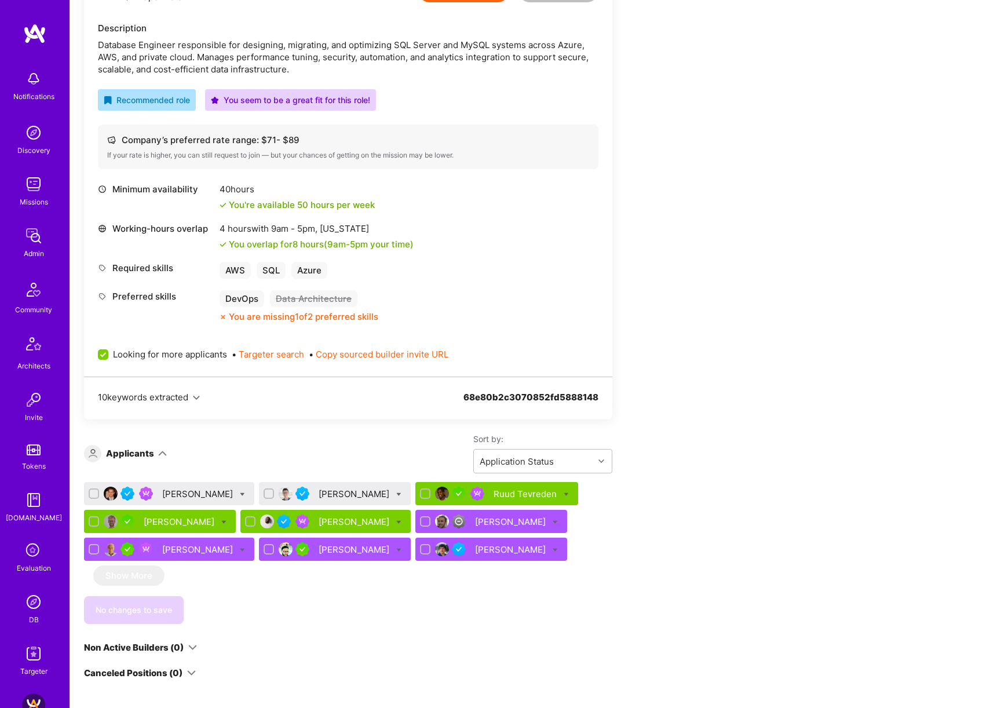
click at [94, 493] on input "checkbox" at bounding box center [95, 494] width 8 height 8
checkbox input "true"
click at [266, 492] on input "checkbox" at bounding box center [270, 494] width 8 height 8
checkbox input "true"
click at [240, 492] on icon at bounding box center [242, 494] width 5 height 5
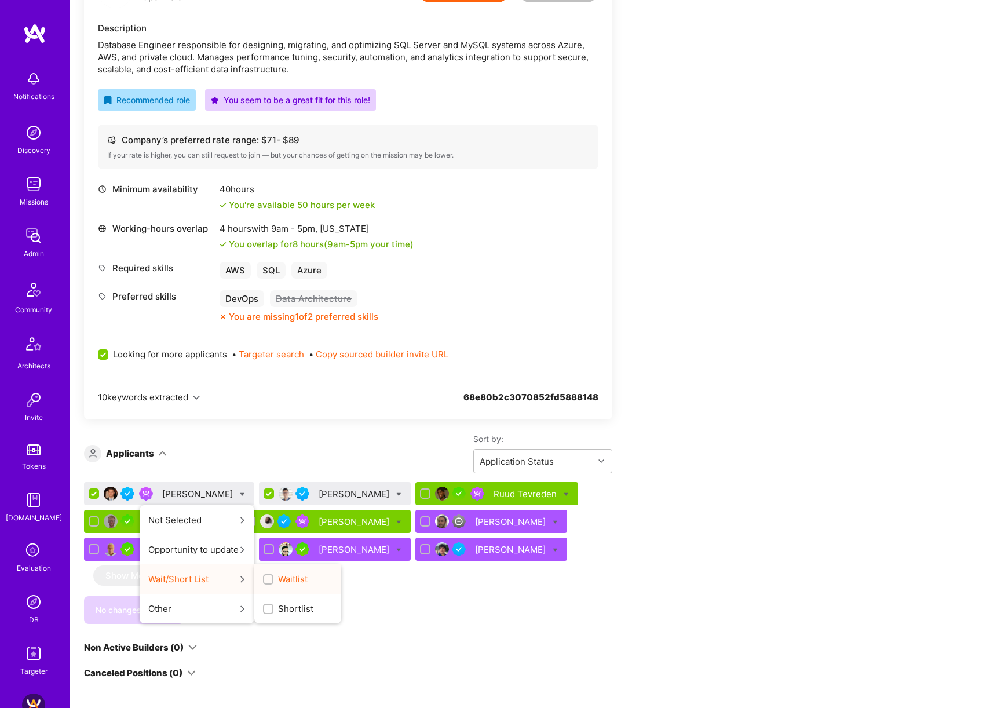
click at [278, 577] on span "Waitlist" at bounding box center [293, 579] width 30 height 12
click at [265, 577] on input "Waitlist" at bounding box center [269, 580] width 8 height 8
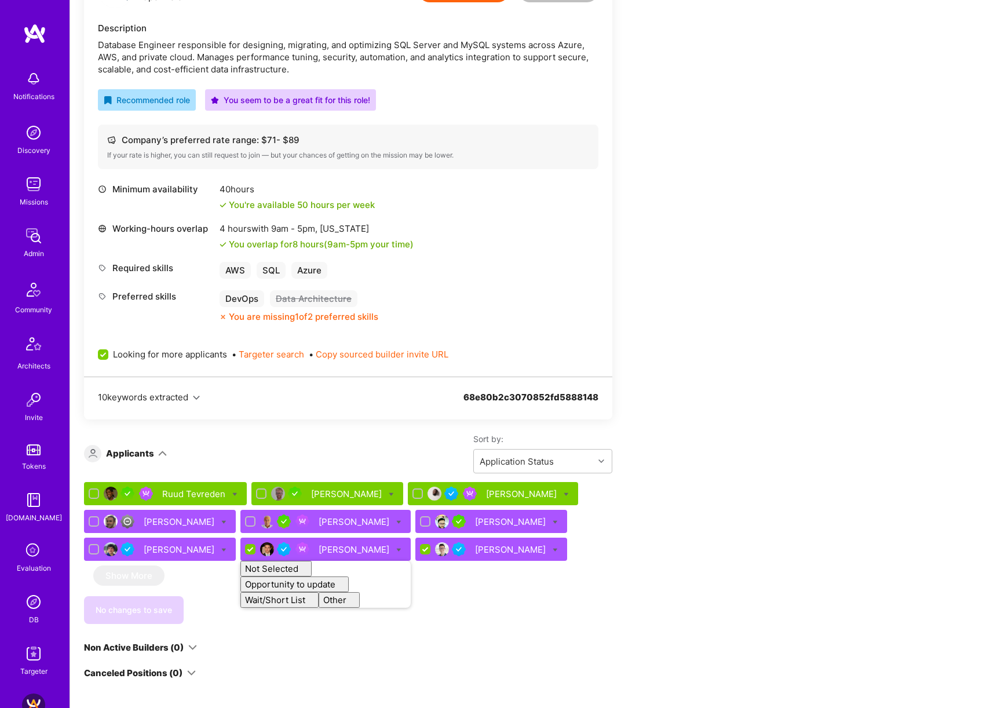
checkbox input "false"
click at [715, 420] on div "Apply for a Mission Role We’re actively looking for builders. This is the best …" at bounding box center [431, 628] width 695 height 1449
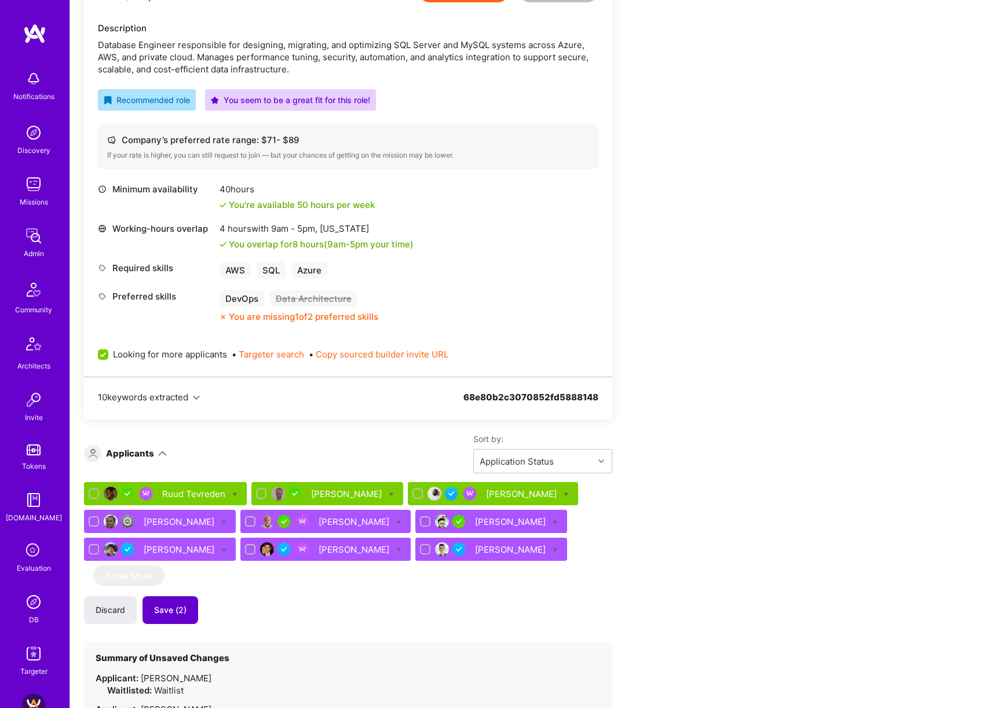
click at [189, 624] on button "Save (2)" at bounding box center [170, 610] width 56 height 28
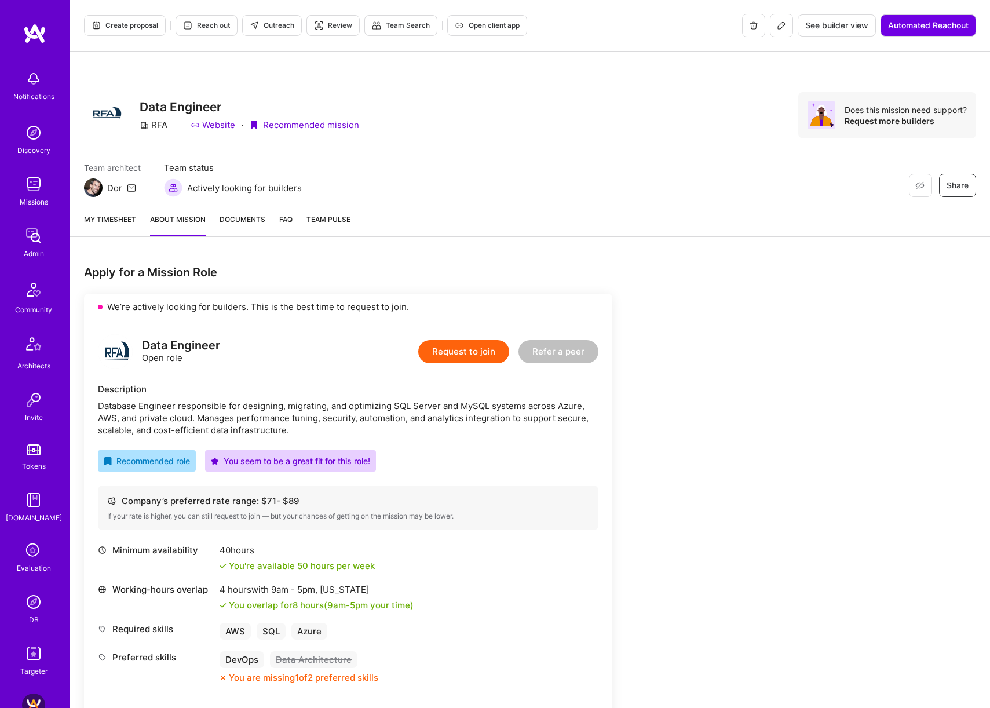
scroll to position [8, 0]
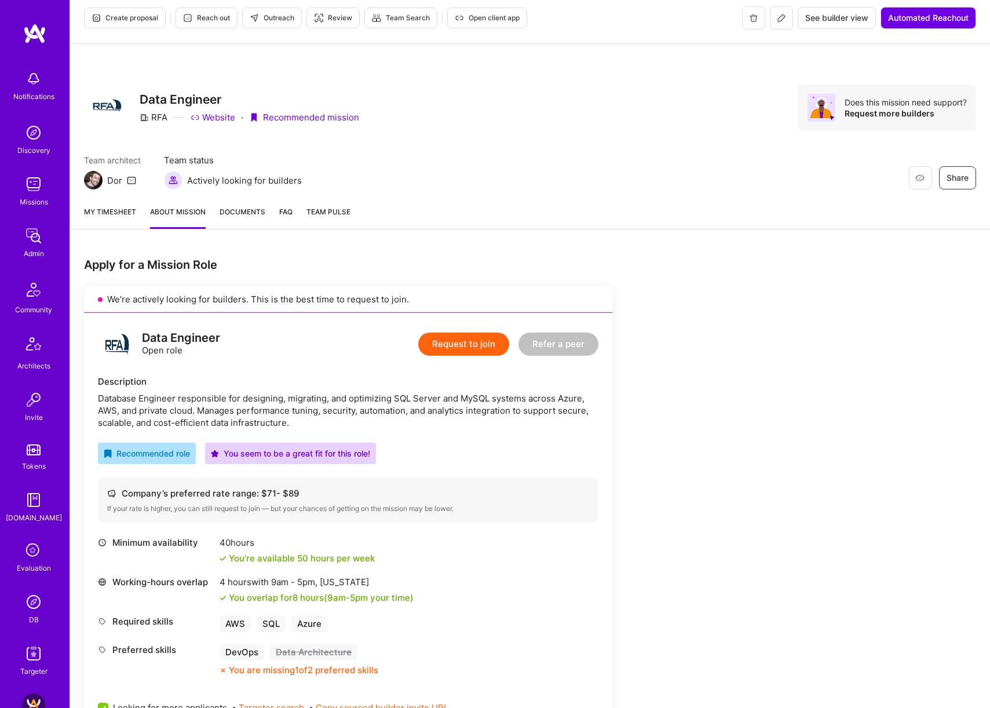
click at [137, 17] on span "Create proposal" at bounding box center [125, 18] width 67 height 10
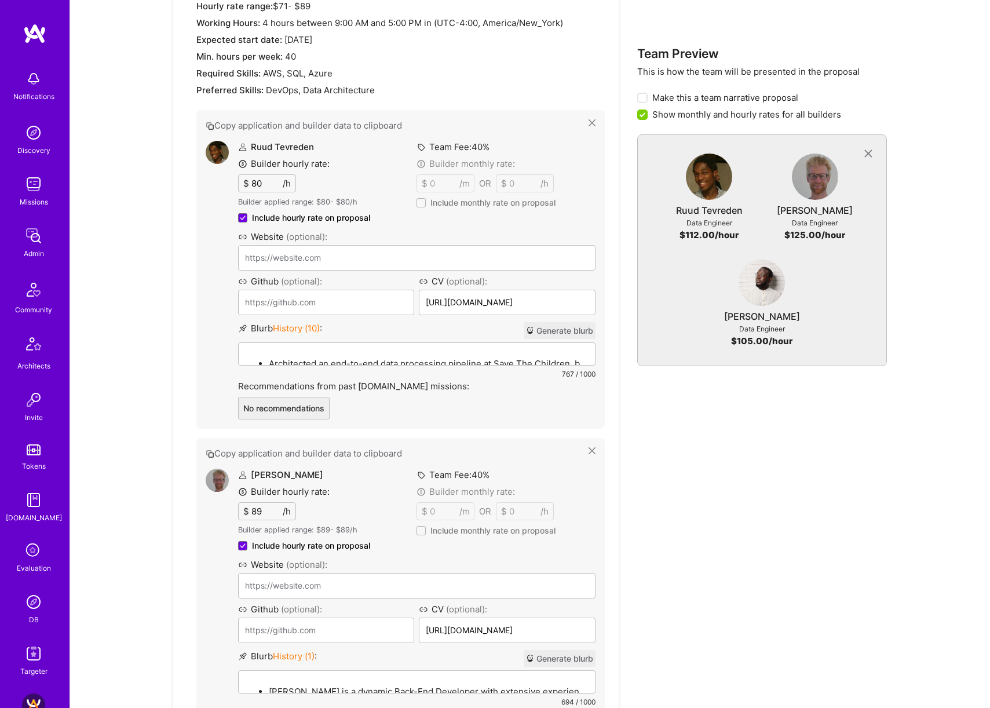
scroll to position [459, 0]
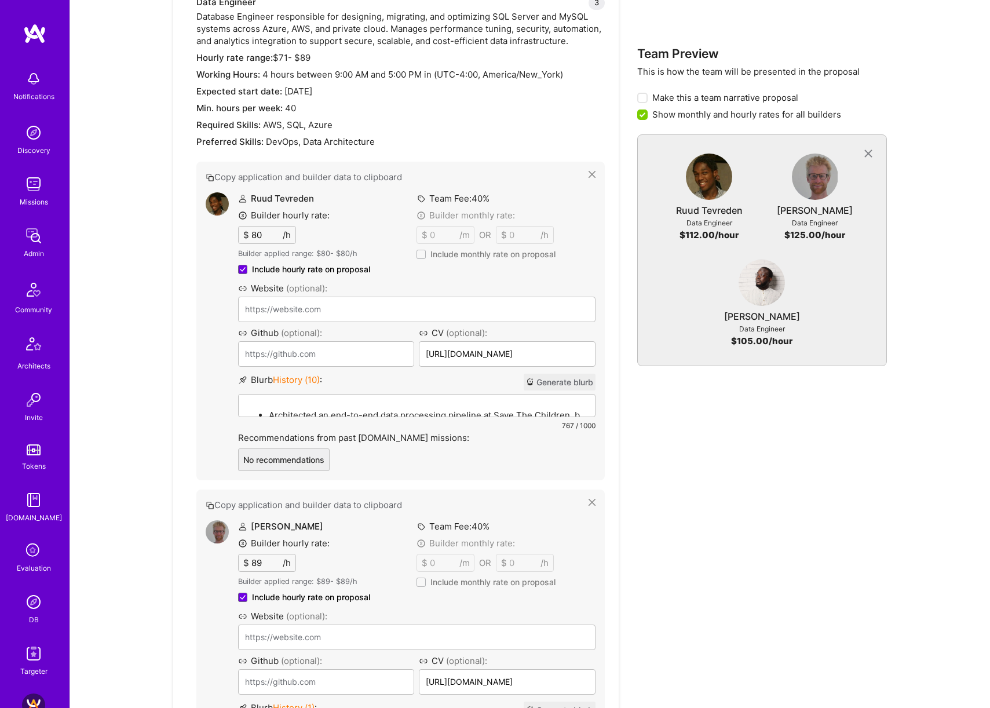
click at [569, 380] on button "Generate blurb" at bounding box center [560, 382] width 72 height 17
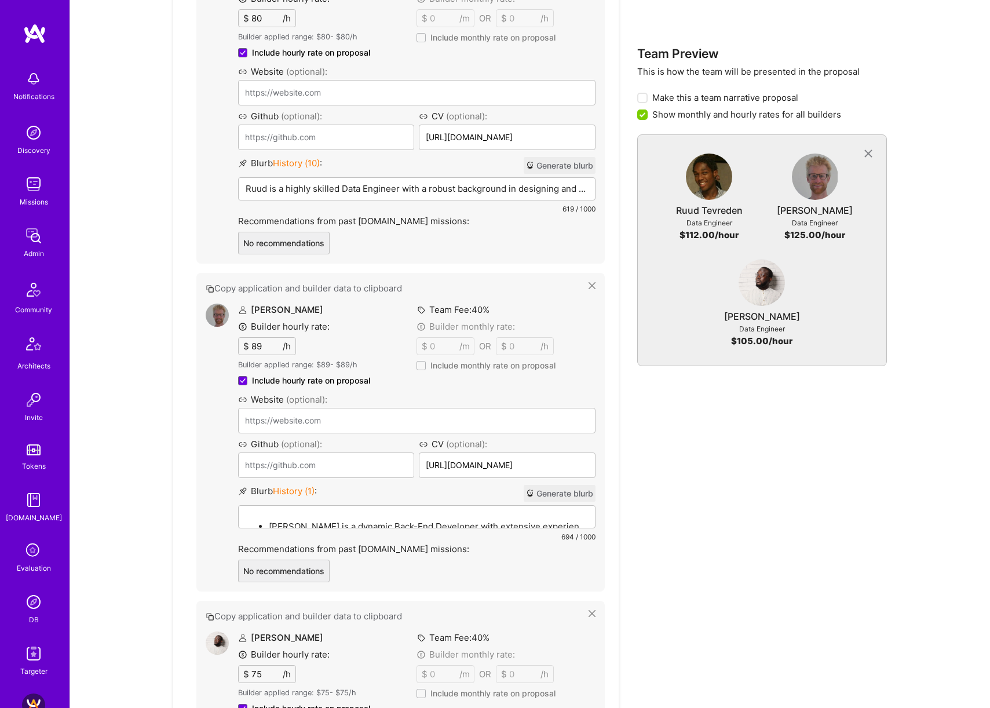
scroll to position [824, 0]
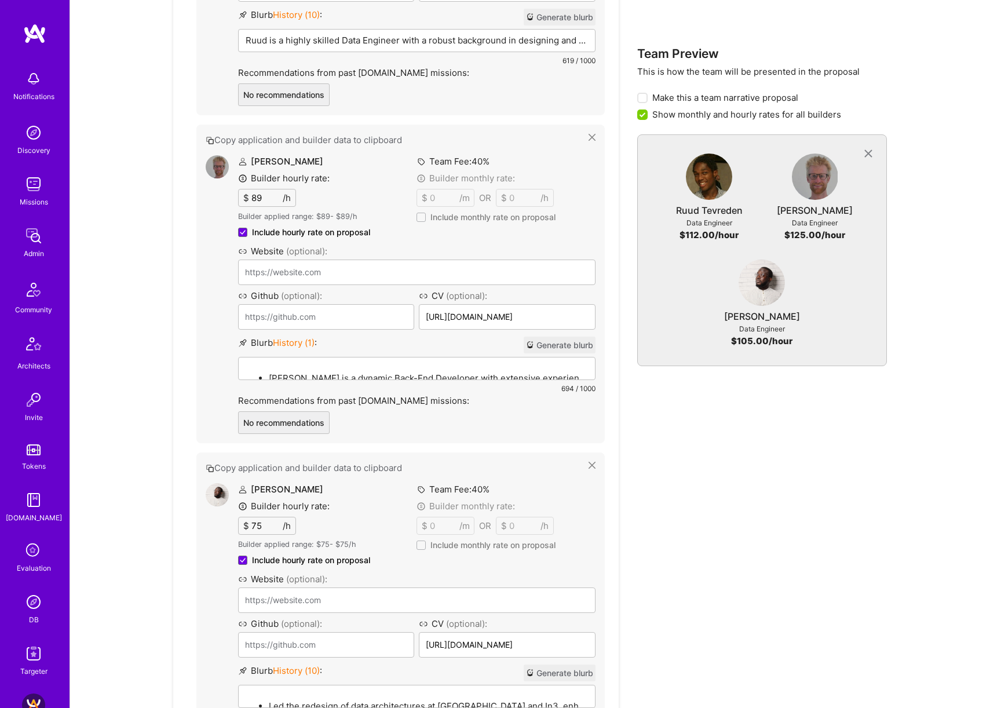
click at [560, 668] on button "Generate blurb" at bounding box center [560, 672] width 72 height 17
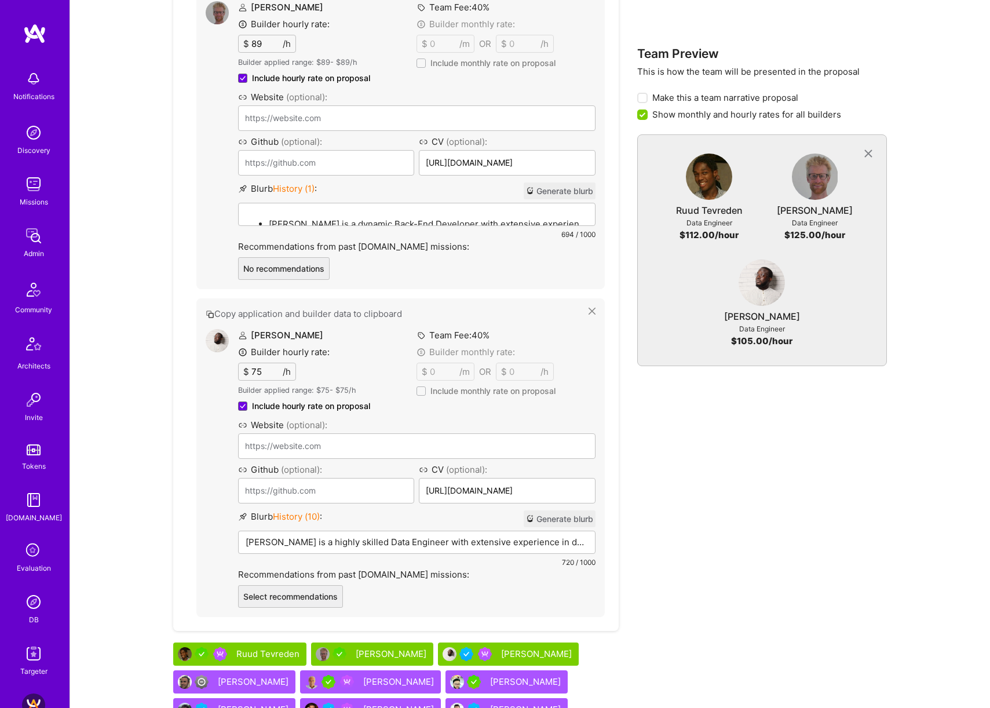
scroll to position [974, 0]
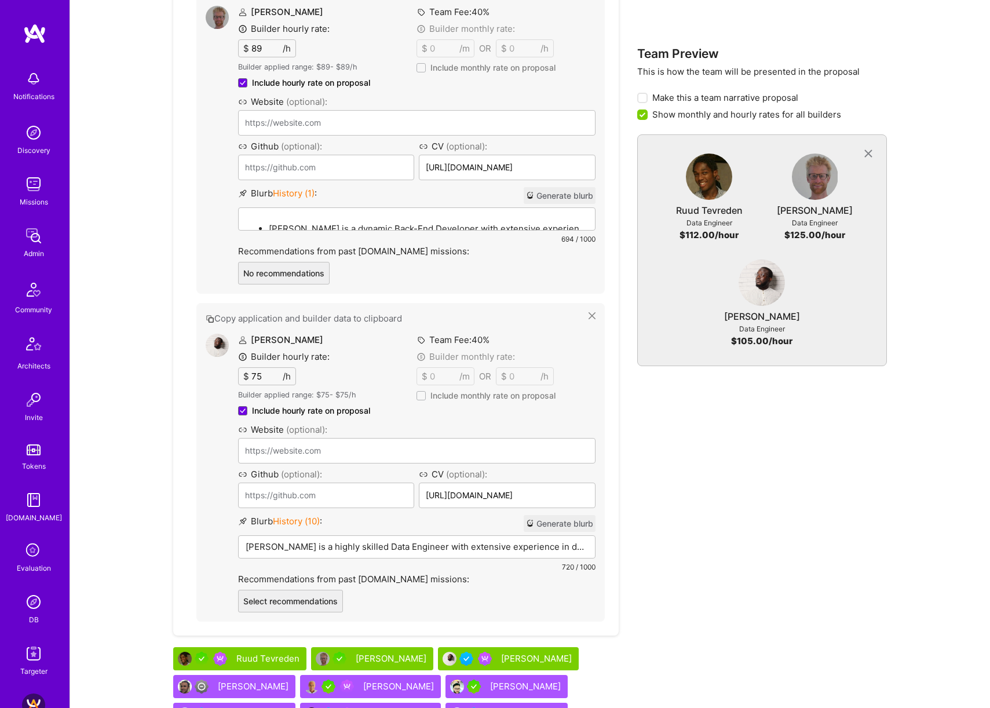
click at [568, 193] on button "Generate blurb" at bounding box center [560, 195] width 72 height 17
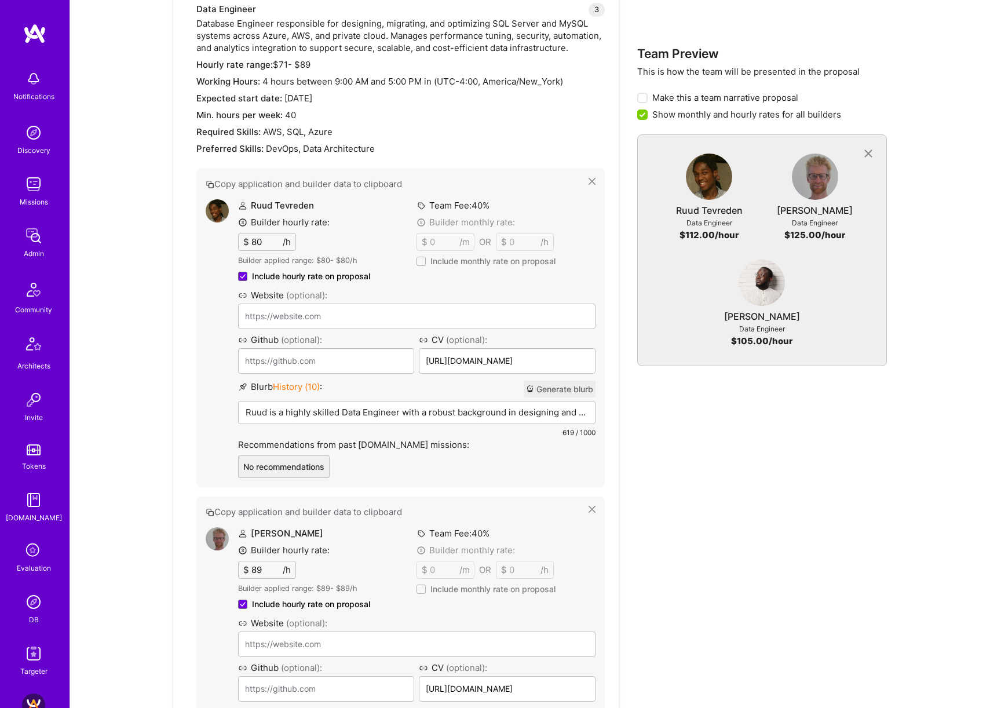
scroll to position [468, 0]
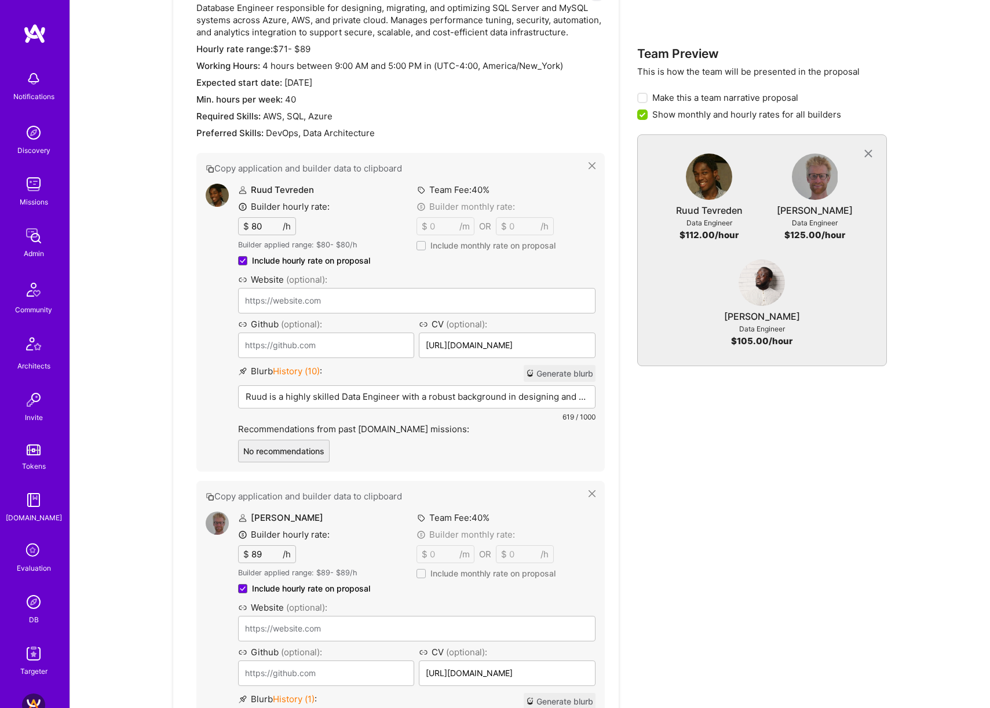
click at [261, 227] on input "80" at bounding box center [266, 226] width 34 height 17
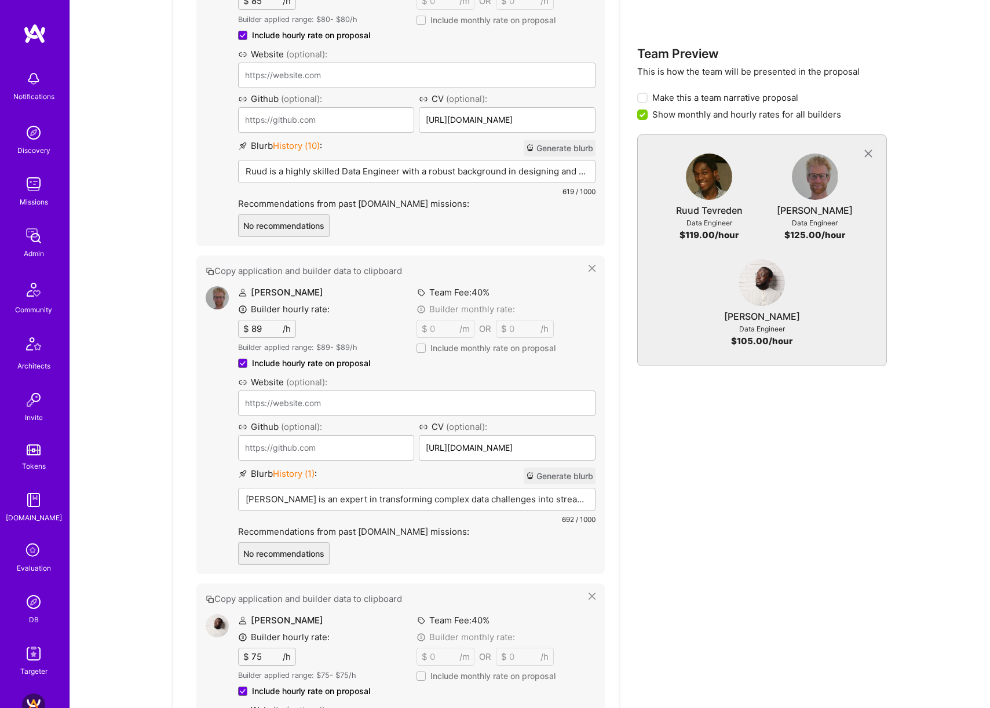
scroll to position [828, 0]
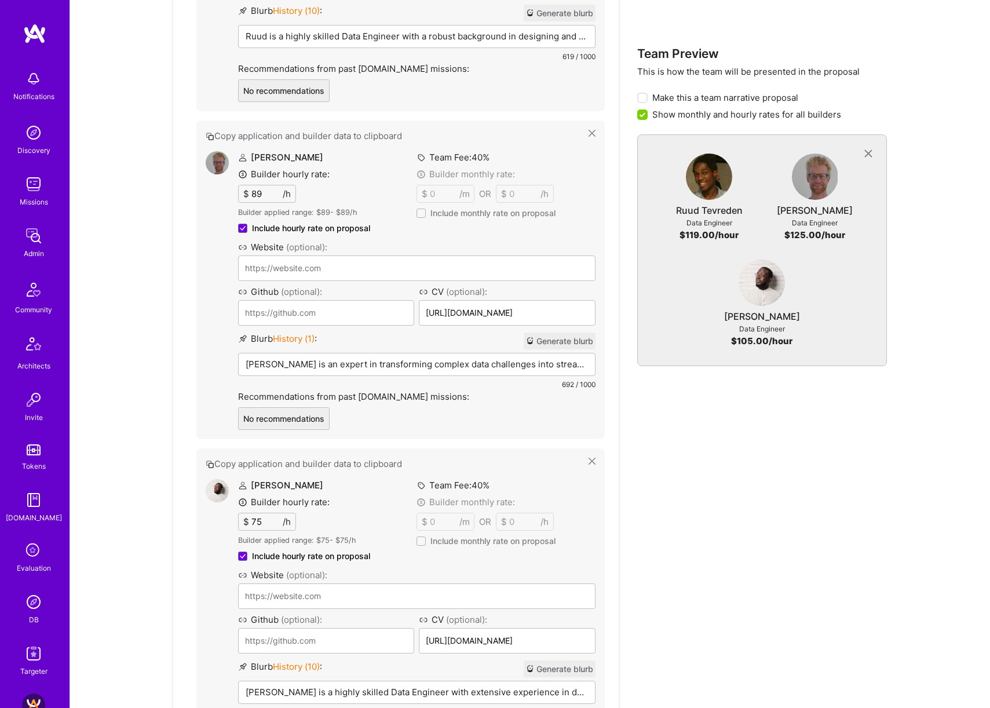
type input "85"
click at [264, 525] on input "75" at bounding box center [266, 521] width 34 height 17
type input "80"
click at [745, 515] on div "Team Preview This is how the team will be presented in the proposal Make this a…" at bounding box center [762, 228] width 250 height 1330
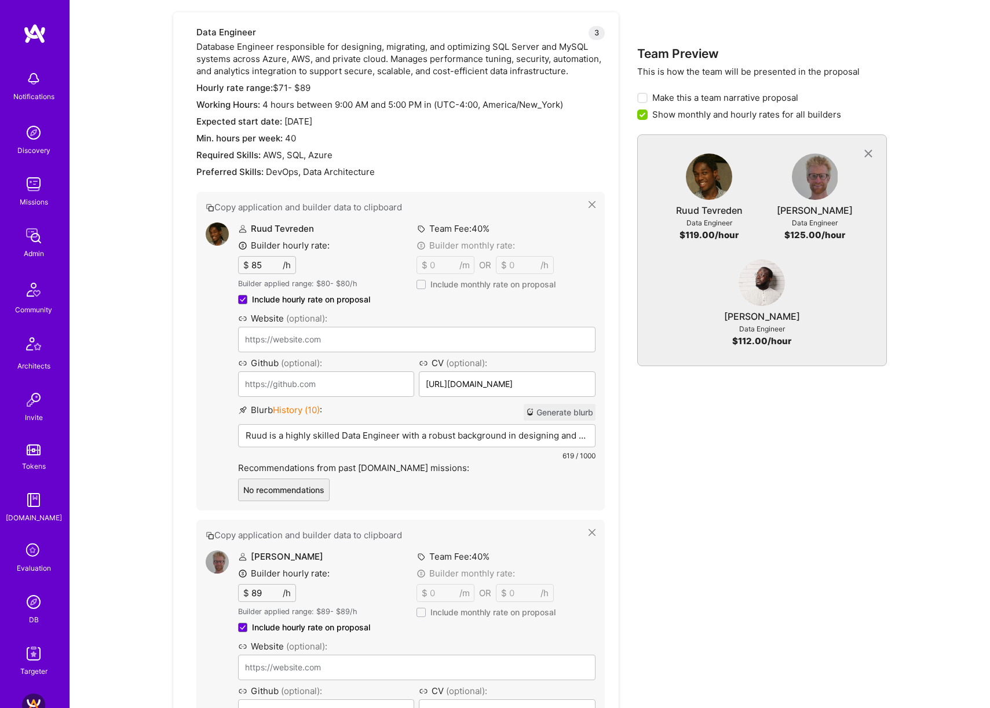
scroll to position [431, 0]
click at [515, 442] on div "Ruud is a highly skilled Data Engineer with a robust background in designing an…" at bounding box center [417, 452] width 356 height 58
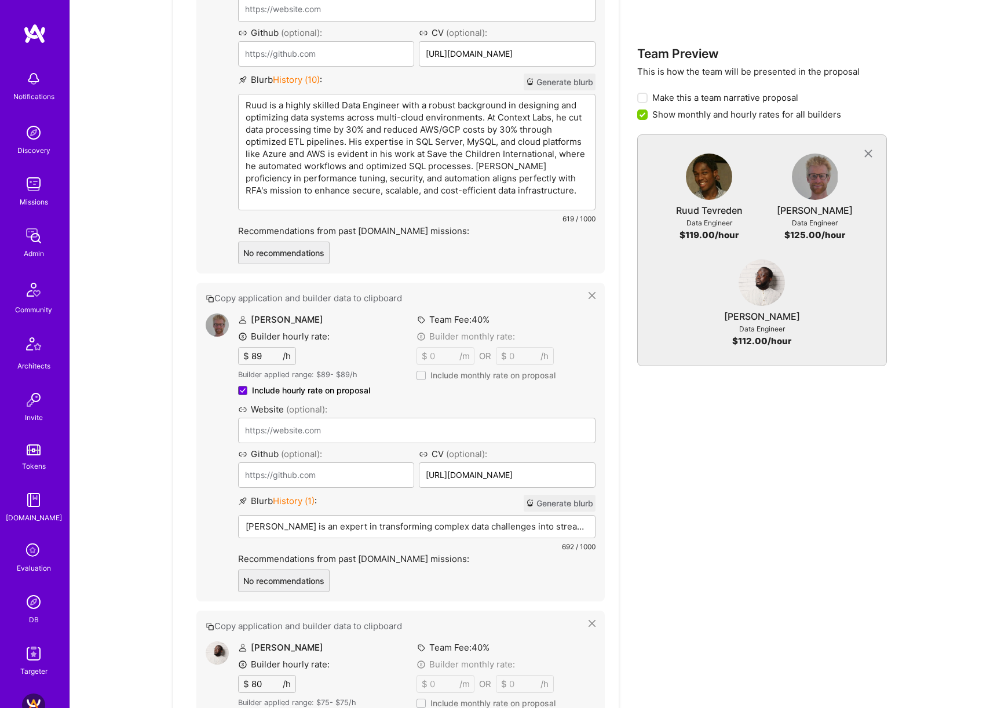
click at [466, 532] on div "Gerrit is an expert in transforming complex data challenges into streamlined so…" at bounding box center [417, 544] width 356 height 58
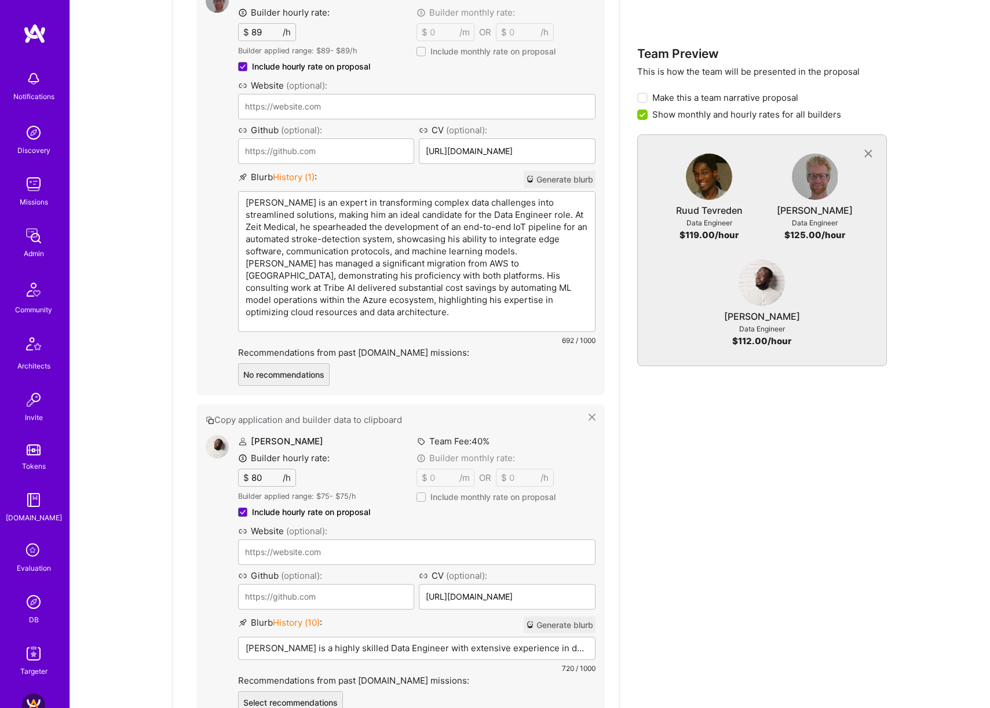
scroll to position [991, 0]
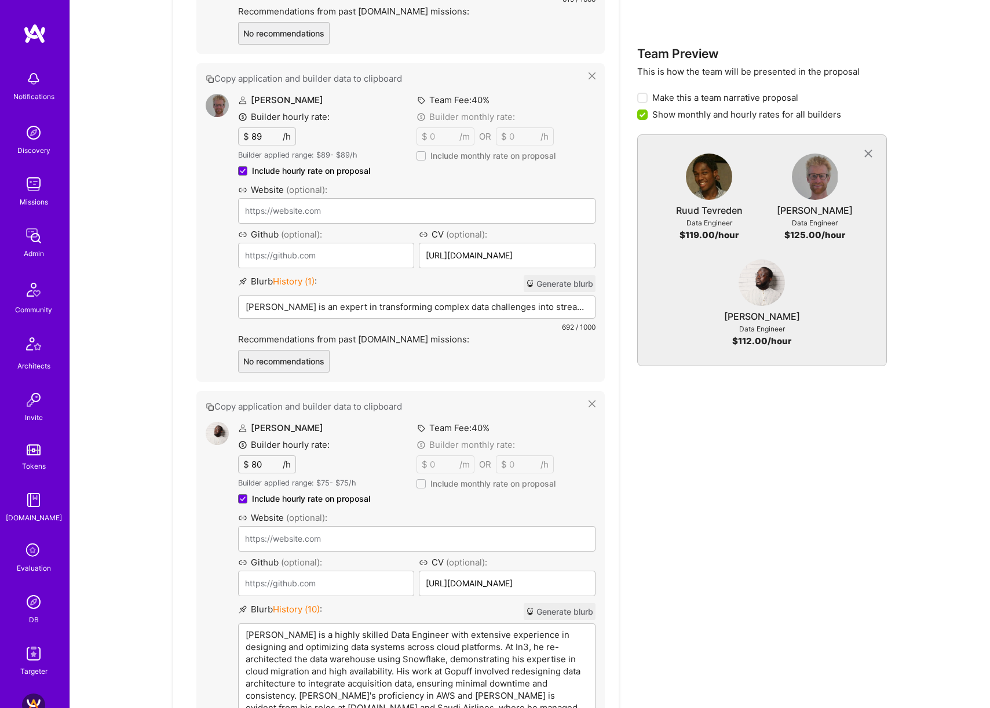
click at [451, 641] on div "Abdulhakeem is a highly skilled Data Engineer with extensive experience in desi…" at bounding box center [417, 694] width 356 height 140
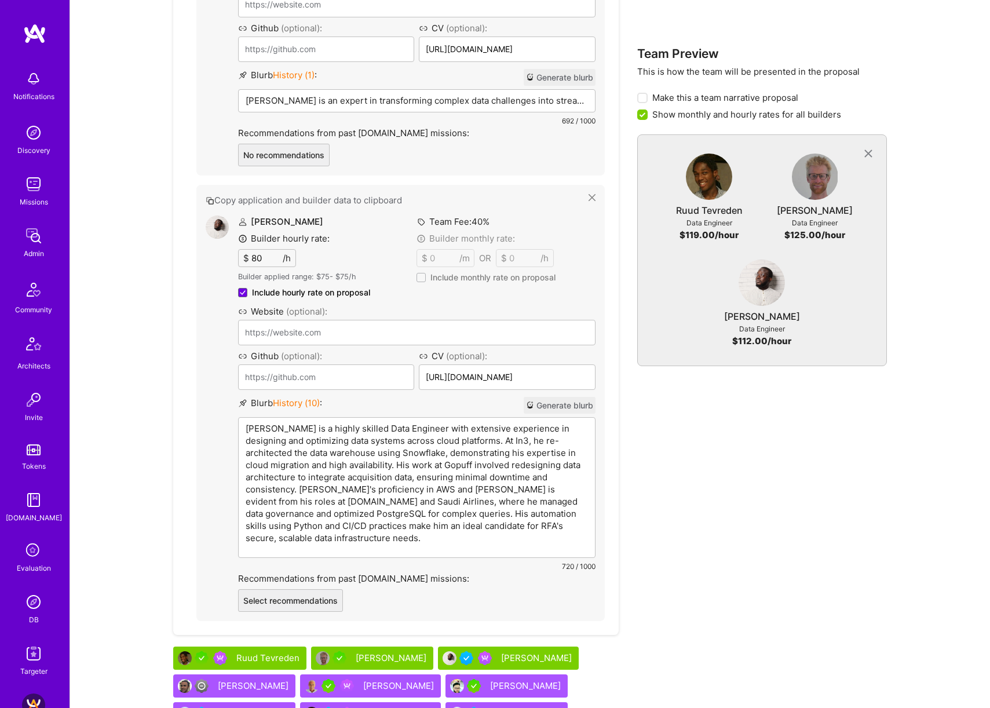
scroll to position [1238, 0]
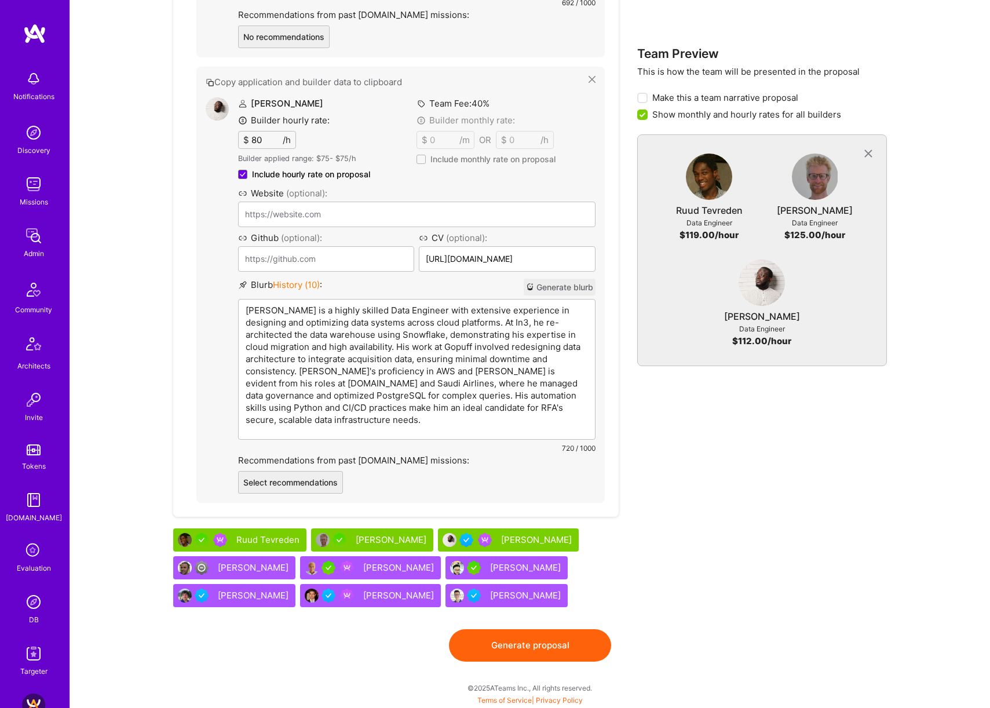
click at [529, 647] on button "Generate proposal" at bounding box center [530, 645] width 162 height 32
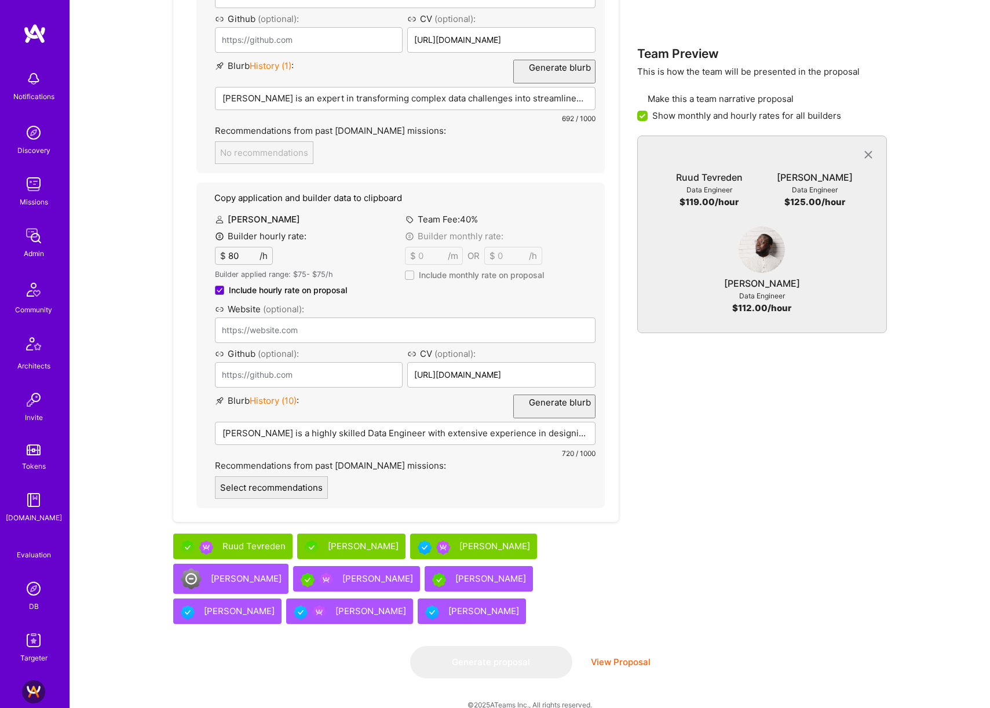
scroll to position [0, 0]
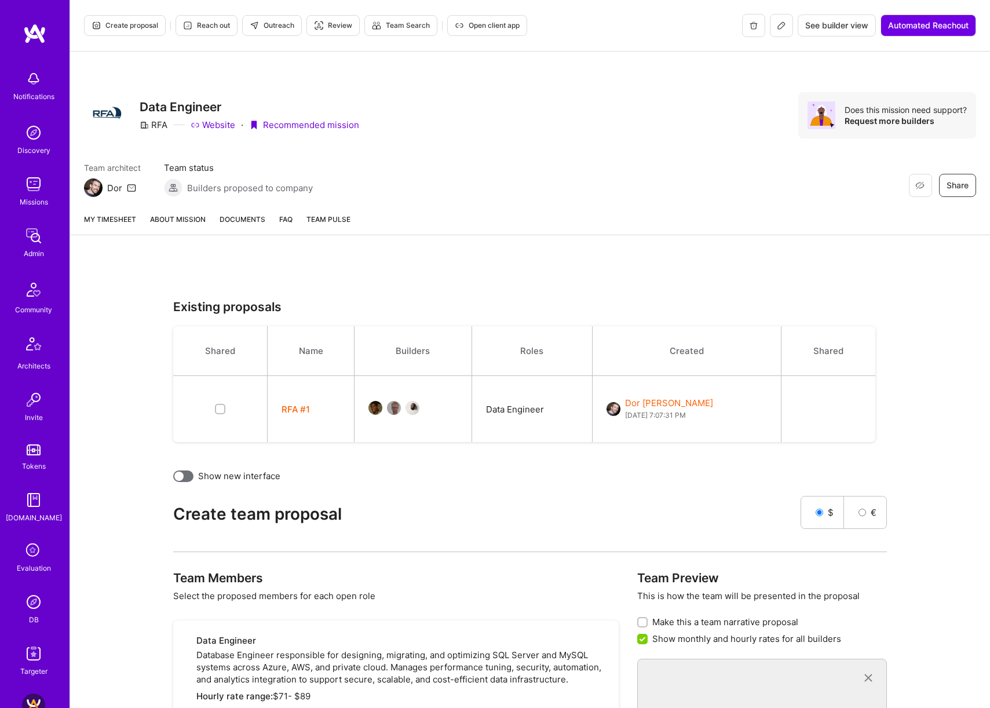
click at [165, 226] on link "About Mission" at bounding box center [178, 223] width 56 height 21
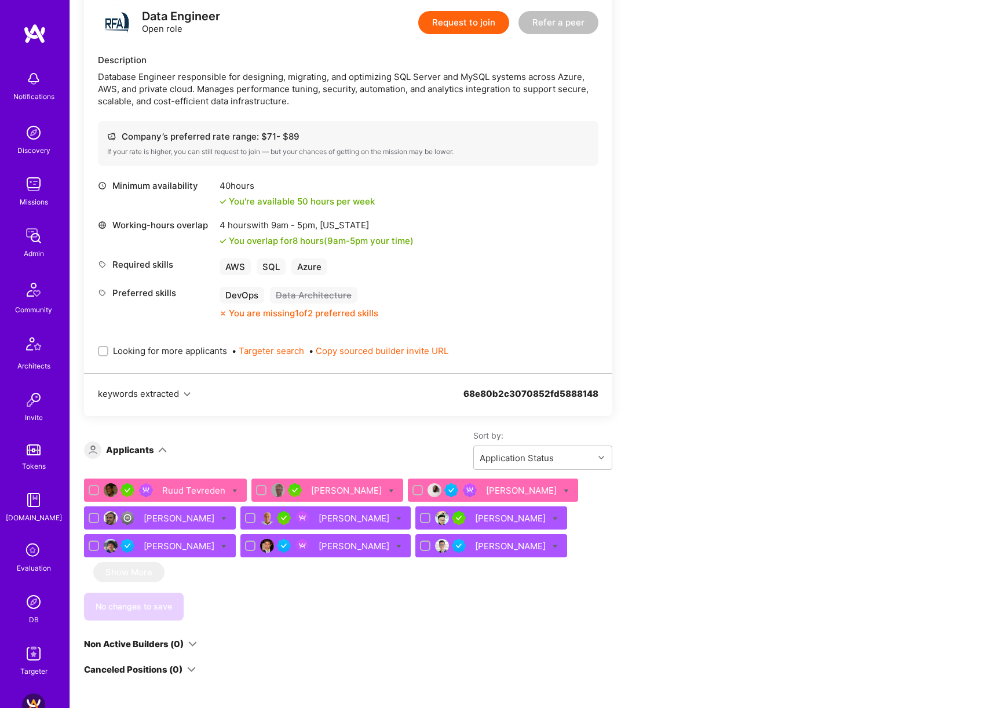
scroll to position [325, 0]
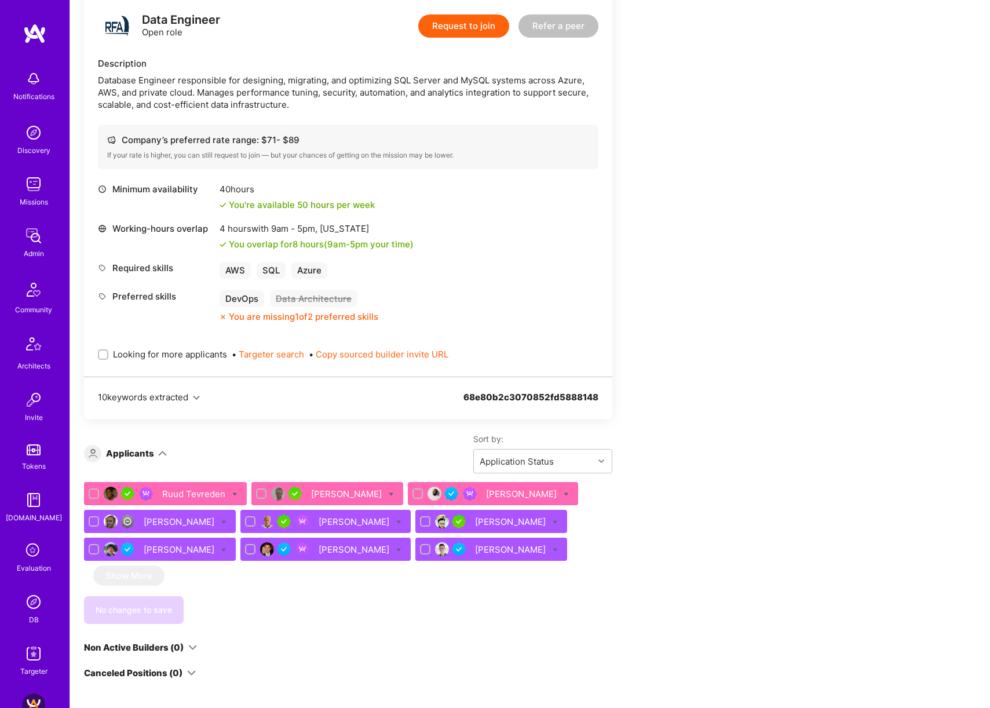
click at [156, 353] on span "Looking for more applicants" at bounding box center [170, 354] width 114 height 12
click at [108, 353] on input "Looking for more applicants" at bounding box center [104, 355] width 8 height 8
checkbox input "true"
